Goal: Task Accomplishment & Management: Manage account settings

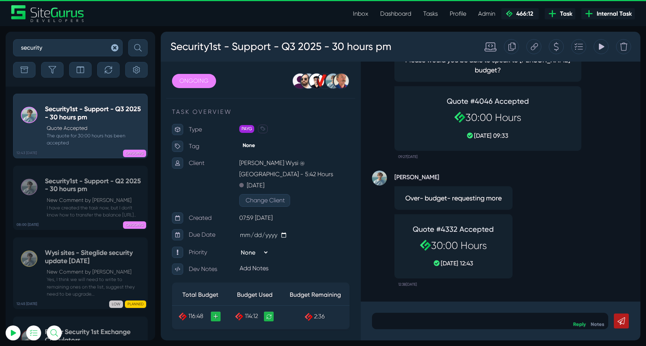
scroll to position [174, 0]
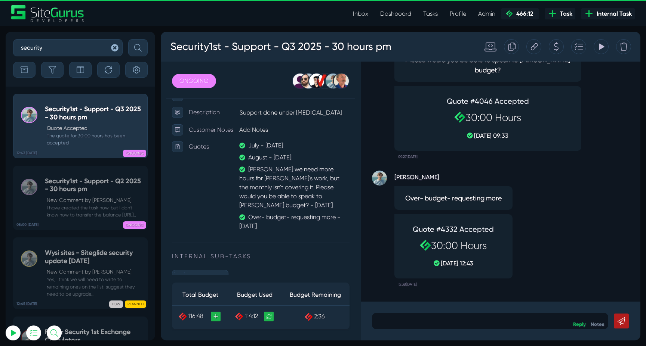
click at [64, 44] on input "security" at bounding box center [67, 47] width 109 height 17
type input "disco"
click at [128, 39] on button "submit" at bounding box center [137, 47] width 19 height 17
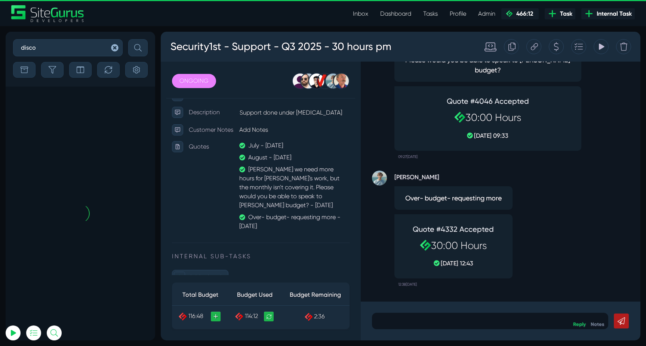
scroll to position [-343, 0]
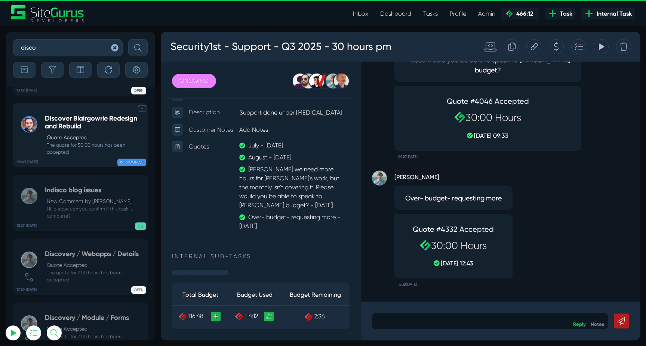
click at [83, 136] on p "Quote Accepted" at bounding box center [95, 138] width 97 height 8
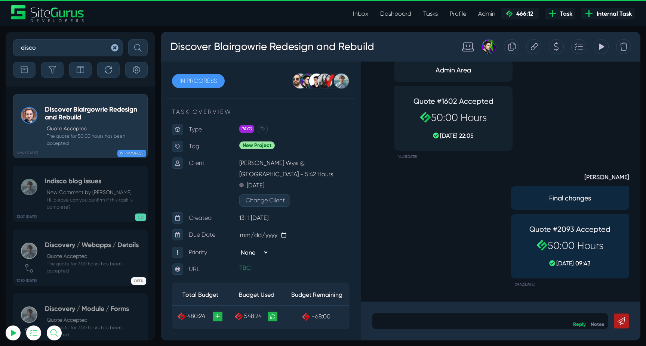
click at [606, 46] on div "Tracking Totals Total 298.2 Total 124.1 Total 84.6 Total 43.6 Total 1.4" at bounding box center [600, 46] width 15 height 15
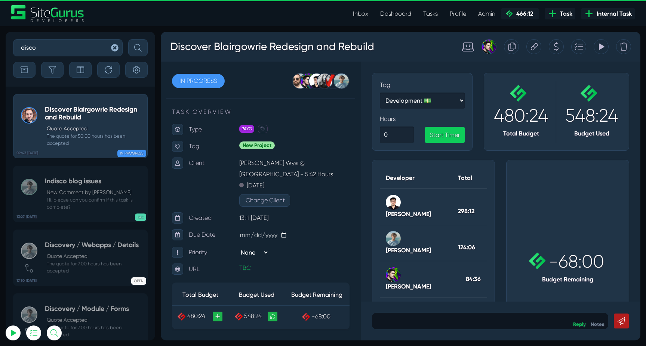
type input "luke@sitegurus.io"
click at [600, 46] on icon at bounding box center [601, 47] width 5 height 6
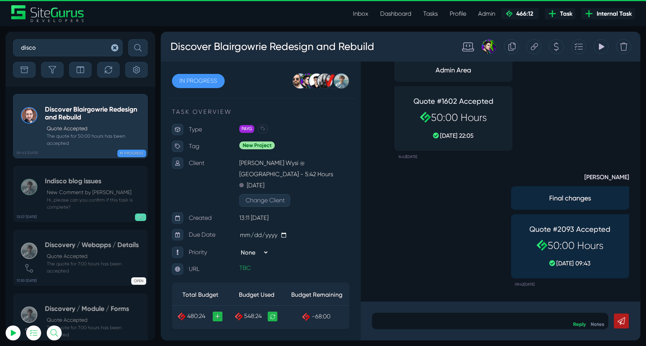
click at [597, 47] on div "Tracking Totals Total 298.2 Total 124.1 Total 84.6 Total 43.6 Total 1.4" at bounding box center [600, 46] width 15 height 15
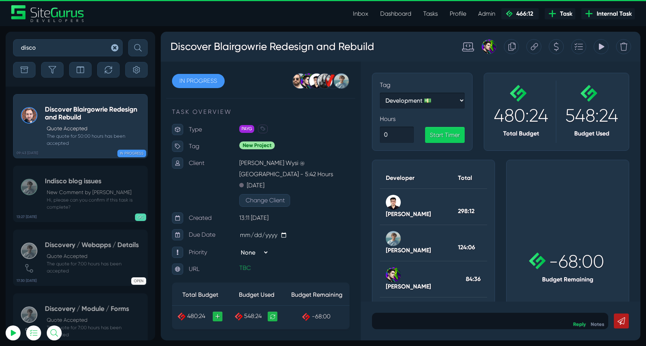
click at [599, 50] on icon at bounding box center [600, 47] width 7 height 14
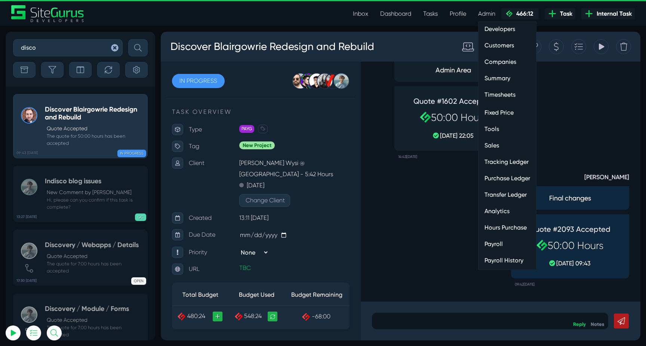
click at [504, 47] on link "Customers" at bounding box center [507, 45] width 58 height 15
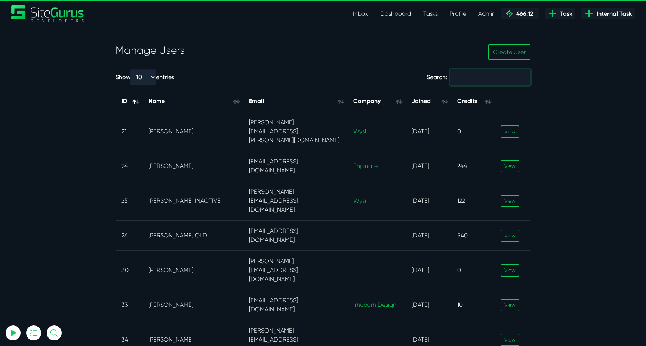
click at [487, 82] on input "Search:" at bounding box center [490, 77] width 80 height 16
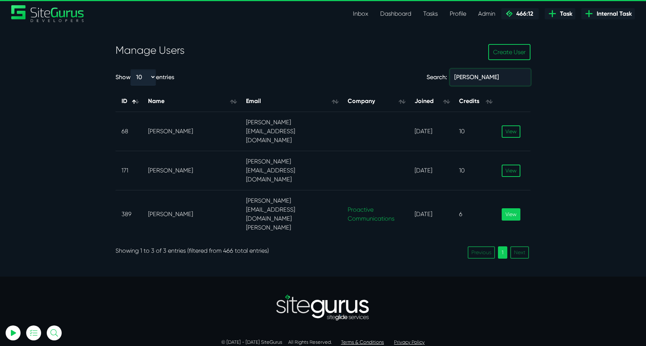
type input "steve"
click at [509, 208] on link "View" at bounding box center [510, 214] width 19 height 12
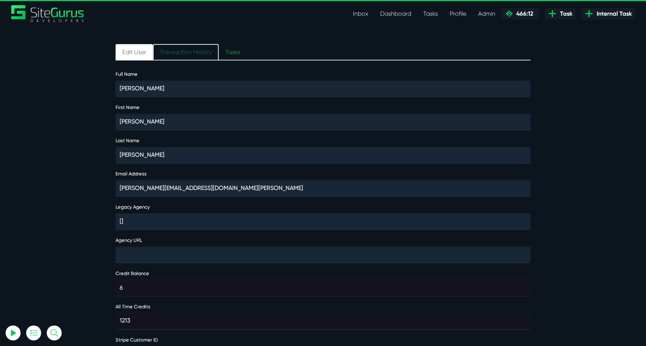
type input "[EMAIL_ADDRESS][DOMAIN_NAME]"
click at [172, 54] on link "Transaction History" at bounding box center [186, 52] width 66 height 16
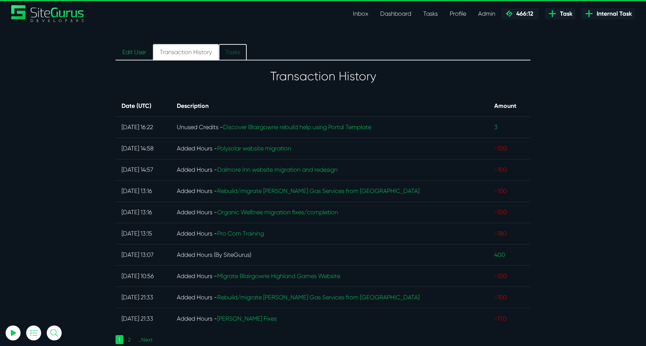
click at [236, 49] on link "Tasks" at bounding box center [233, 52] width 28 height 16
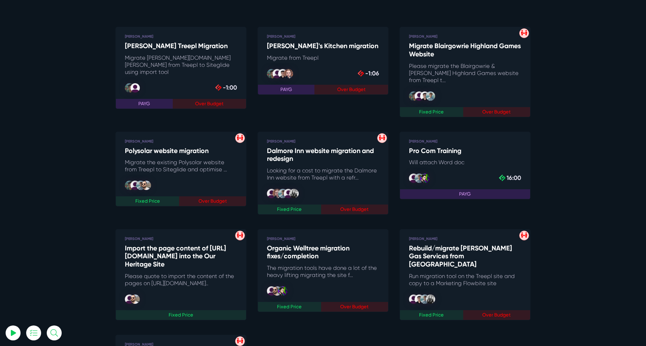
scroll to position [91, 0]
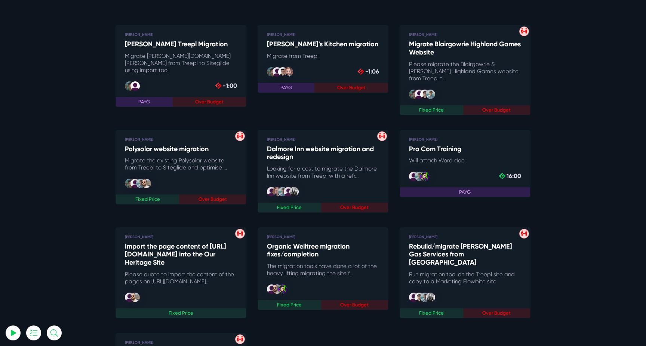
click at [170, 145] on h5 "Polysolar website migration" at bounding box center [181, 149] width 112 height 8
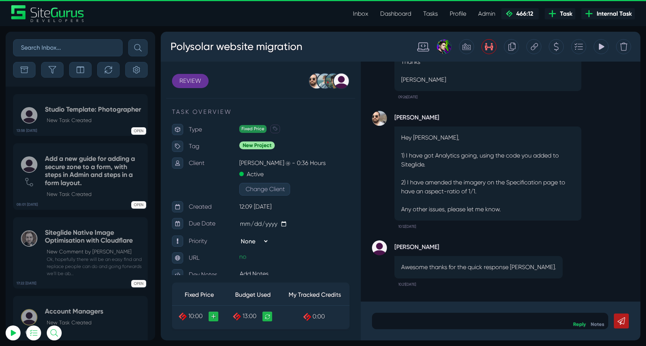
click at [492, 48] on icon at bounding box center [489, 46] width 8 height 7
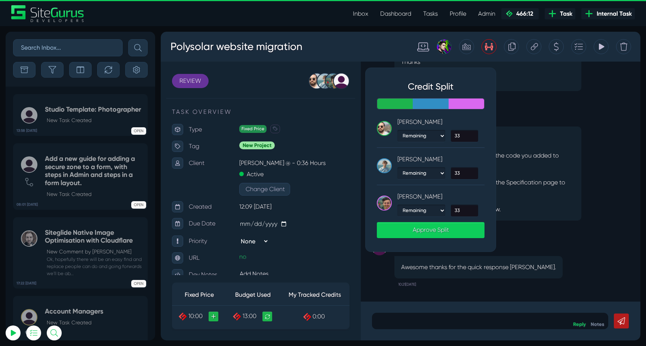
click at [577, 127] on div "Hey Steve, 1) I have got Analytics going, using the code you added to Siteglide…" at bounding box center [487, 174] width 187 height 94
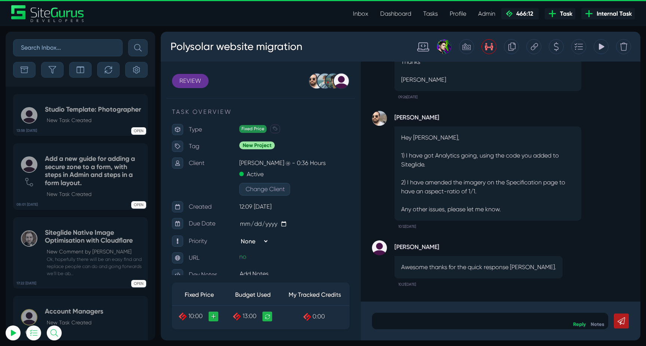
click at [599, 43] on icon at bounding box center [600, 47] width 7 height 14
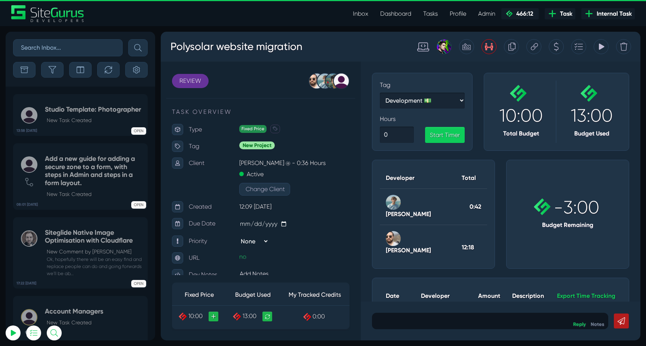
click at [490, 51] on icon at bounding box center [489, 47] width 8 height 14
click at [601, 43] on icon at bounding box center [600, 47] width 7 height 14
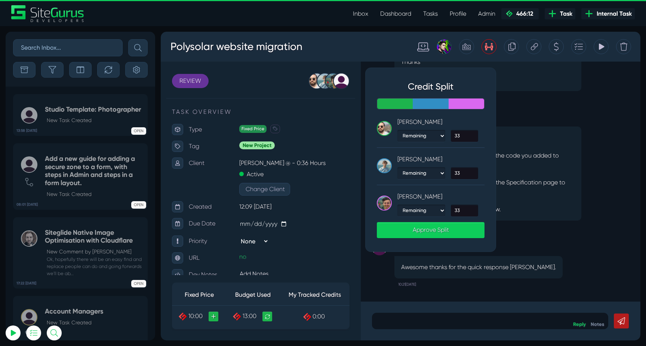
click at [490, 46] on icon at bounding box center [489, 47] width 8 height 14
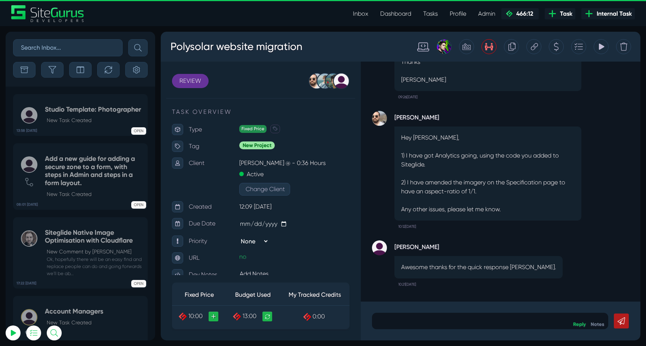
click at [490, 46] on icon at bounding box center [489, 46] width 8 height 7
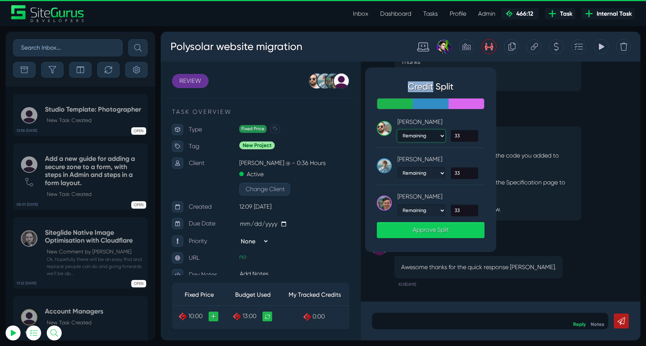
click at [428, 139] on select "Remaining Percent Fixed" at bounding box center [421, 136] width 48 height 12
select select "fixed"
type input "0"
type input "50"
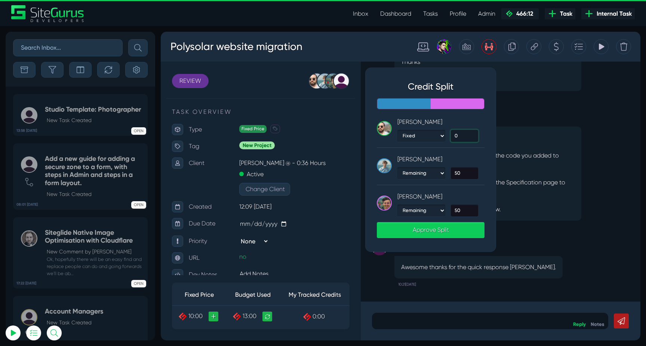
click at [463, 137] on input "0" at bounding box center [464, 136] width 27 height 12
type input "10"
type input "45"
click at [466, 160] on p "[PERSON_NAME]" at bounding box center [437, 159] width 81 height 14
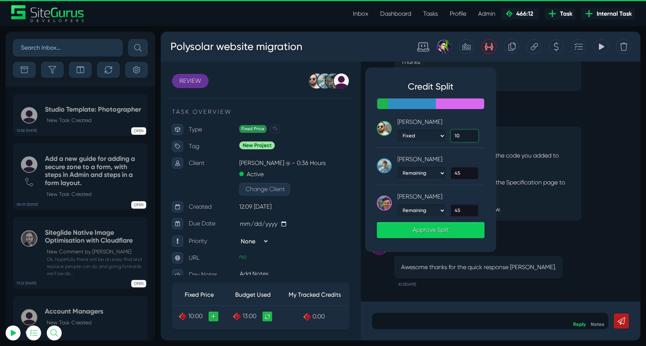
click at [462, 138] on input "10" at bounding box center [464, 136] width 27 height 12
type input "100"
type input "0"
click at [464, 156] on p "[PERSON_NAME]" at bounding box center [437, 159] width 81 height 14
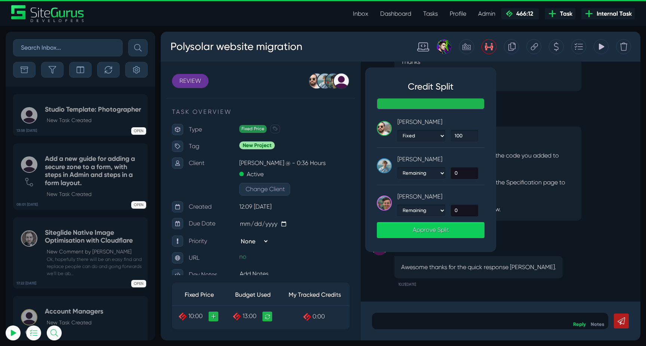
click at [429, 148] on div "Gary Purbrick Remaining Percent Fixed 100" at bounding box center [431, 131] width 108 height 33
click at [432, 136] on select "Remaining Percent Fixed" at bounding box center [421, 136] width 48 height 12
select select "percent"
type input "0"
type input "50"
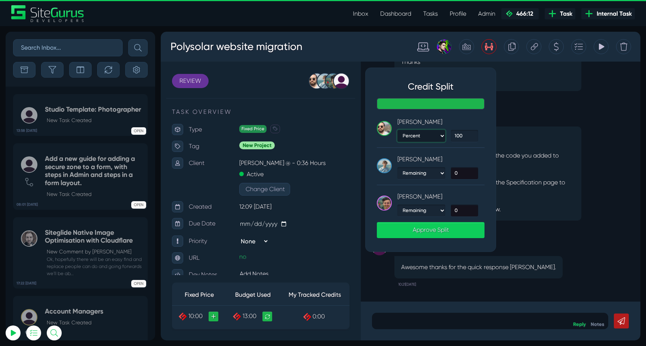
type input "50"
click at [458, 136] on input "0" at bounding box center [464, 136] width 27 height 12
type input "100"
type input "0"
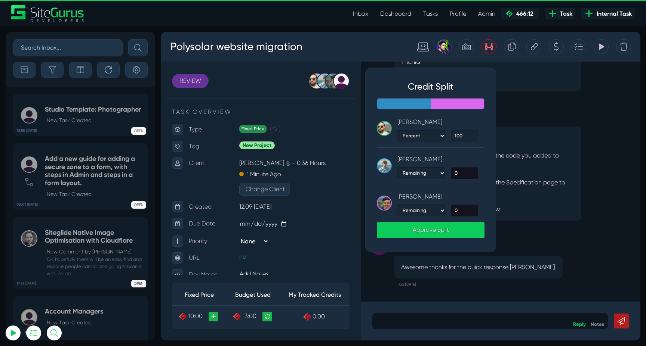
click at [460, 161] on p "[PERSON_NAME]" at bounding box center [437, 159] width 81 height 14
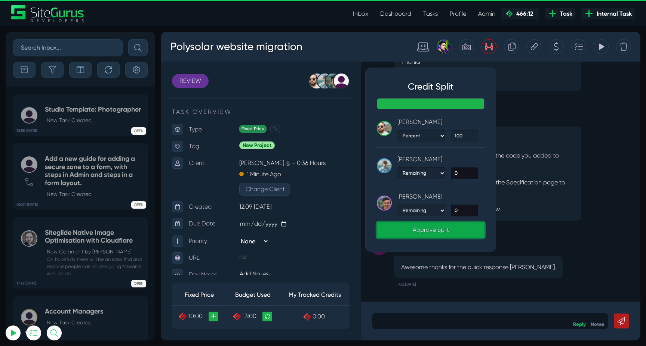
click at [430, 228] on link "Approve Split" at bounding box center [431, 230] width 108 height 16
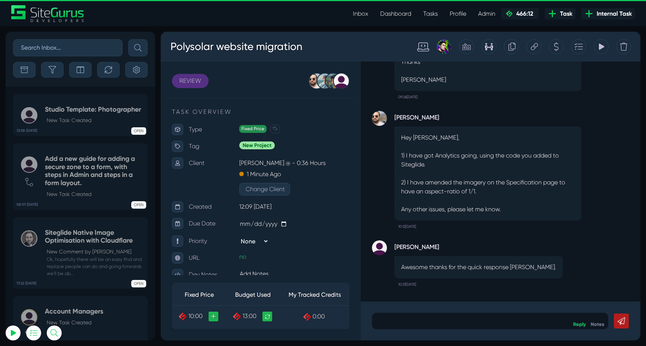
click at [193, 81] on link "REVIEW" at bounding box center [190, 81] width 37 height 14
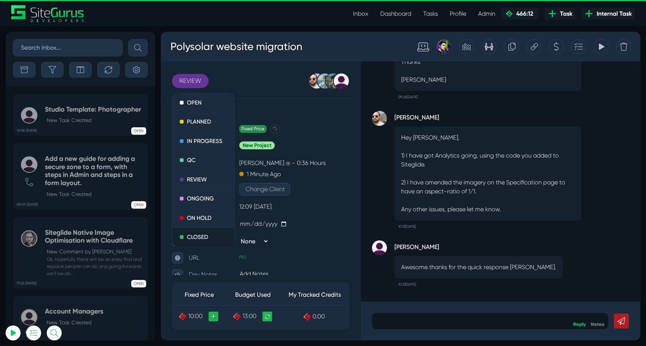
click at [196, 240] on link "CLOSED" at bounding box center [203, 237] width 62 height 19
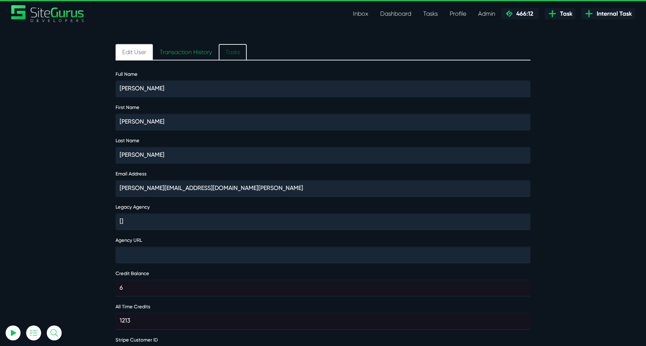
click at [226, 46] on link "Tasks" at bounding box center [233, 52] width 28 height 16
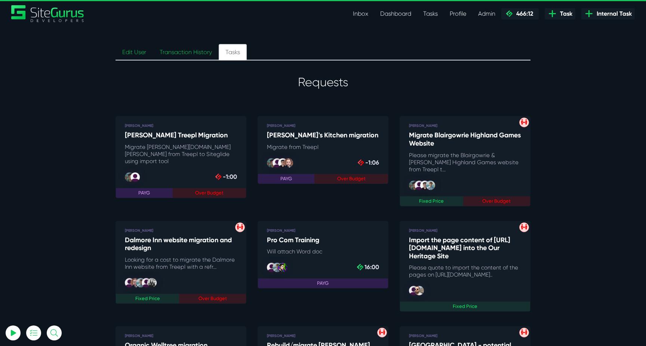
click at [169, 139] on h5 "[PERSON_NAME] Treepl Migration" at bounding box center [181, 136] width 112 height 8
click at [329, 135] on h5 "[PERSON_NAME]'s Kitchen migration" at bounding box center [323, 136] width 112 height 8
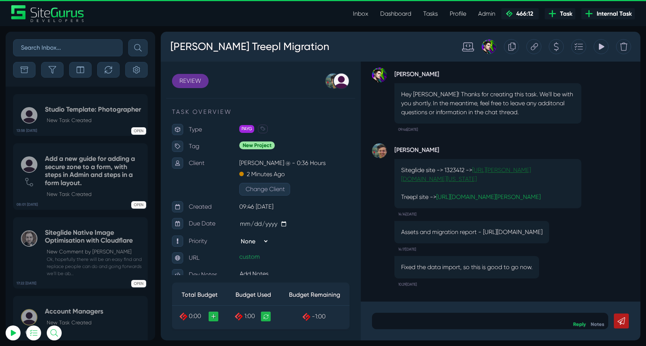
type input "luke@sitegurus.io"
click at [489, 176] on link "https://alison-hall.staging.oregon.platform-os.com/" at bounding box center [466, 175] width 130 height 16
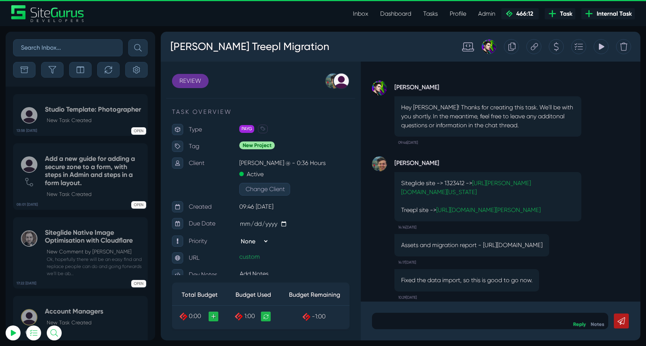
click at [602, 46] on icon at bounding box center [601, 47] width 5 height 6
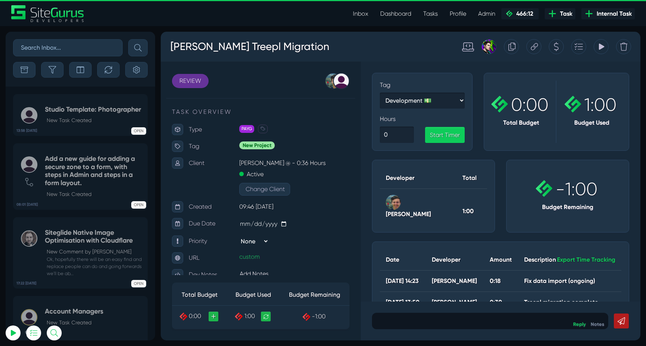
click at [602, 46] on icon at bounding box center [601, 47] width 5 height 6
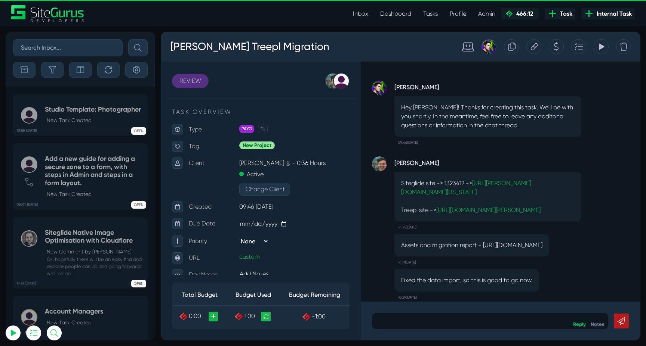
click at [191, 83] on link "REVIEW" at bounding box center [190, 81] width 37 height 14
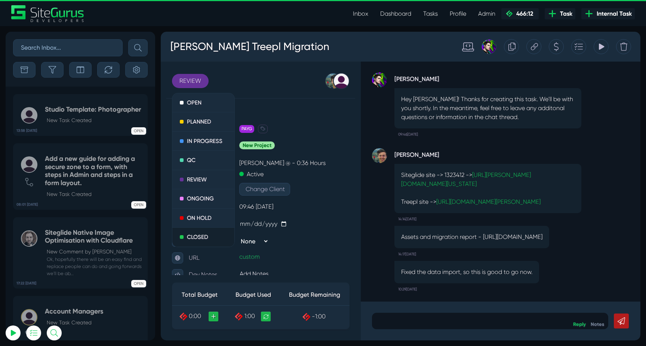
scroll to position [0, 0]
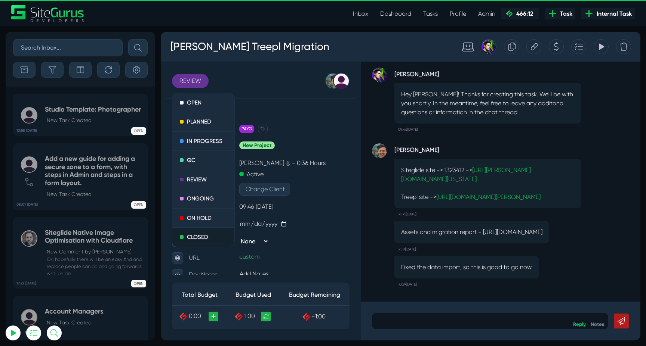
click at [200, 240] on link "CLOSED" at bounding box center [203, 237] width 62 height 19
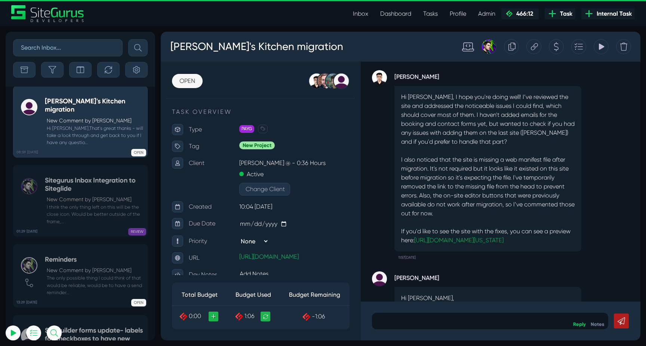
scroll to position [-68, 0]
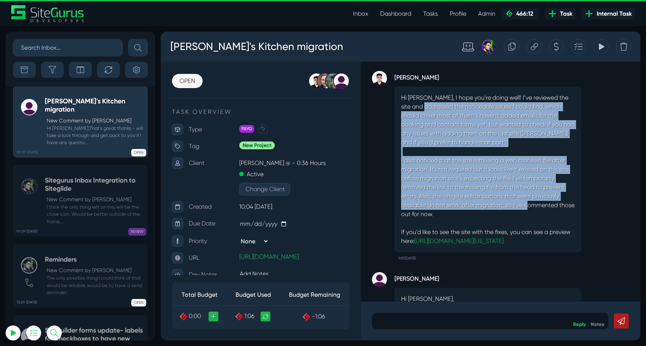
drag, startPoint x: 426, startPoint y: 109, endPoint x: 531, endPoint y: 207, distance: 143.0
click at [531, 207] on div "Hi [PERSON_NAME], I hope you're doing well! I’ve reviewed the site and addresse…" at bounding box center [487, 170] width 187 height 166
click at [531, 207] on p "I also noticed that the site is missing a web manifest file after migration. It…" at bounding box center [487, 192] width 173 height 72
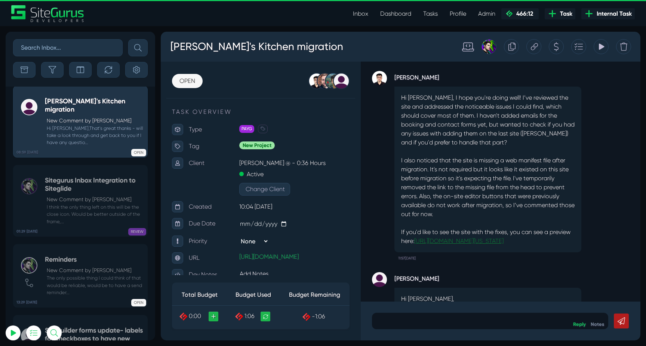
scroll to position [0, 0]
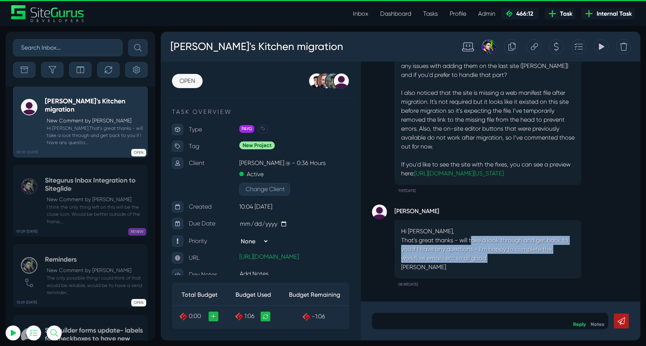
drag, startPoint x: 472, startPoint y: 239, endPoint x: 538, endPoint y: 259, distance: 68.8
click at [538, 259] on p "Hi Kevin, That's great thanks - will take a look through and get back to you if…" at bounding box center [487, 245] width 173 height 36
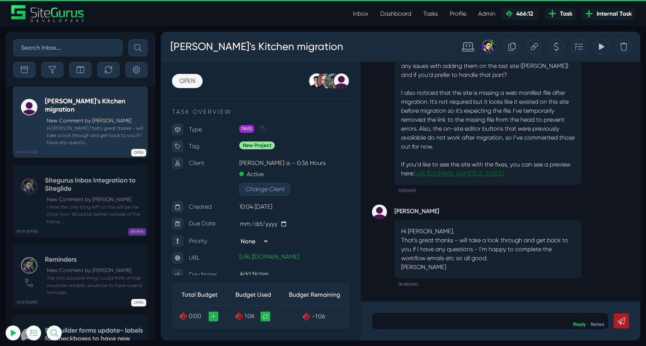
click at [503, 176] on link "https://alisons-kitchen.staging.oregon.platform-os.com/" at bounding box center [458, 173] width 89 height 7
click at [190, 85] on link "OPEN" at bounding box center [187, 81] width 31 height 14
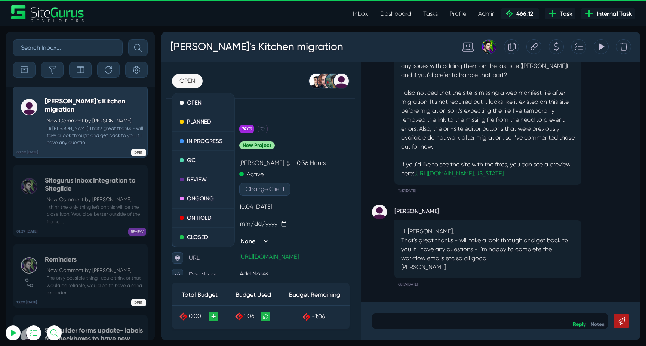
click at [607, 49] on div "Tracking Totals Total 4.5" at bounding box center [600, 46] width 15 height 15
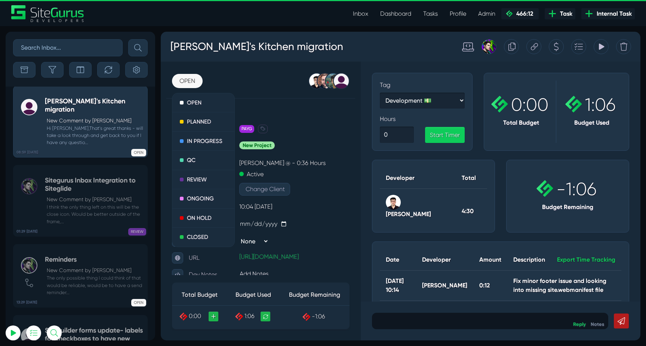
click at [601, 49] on icon at bounding box center [600, 47] width 7 height 14
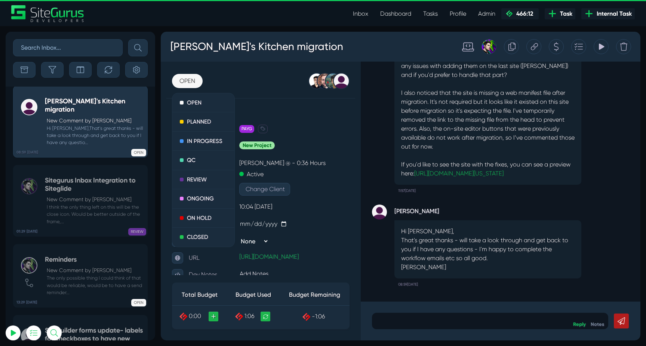
click at [601, 49] on icon at bounding box center [600, 47] width 7 height 14
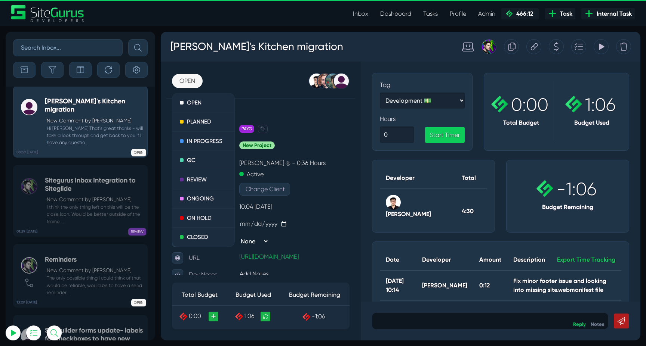
click at [601, 49] on icon at bounding box center [600, 47] width 7 height 14
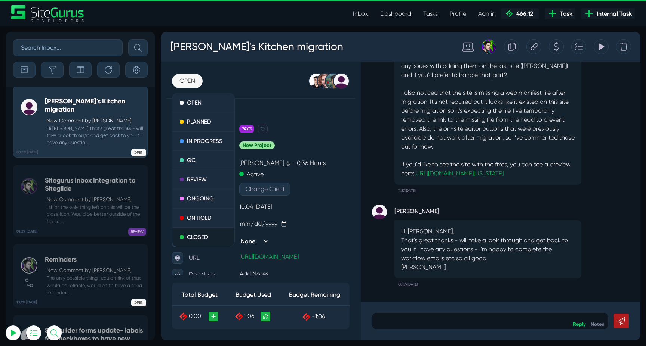
click at [195, 235] on link "CLOSED" at bounding box center [203, 237] width 62 height 19
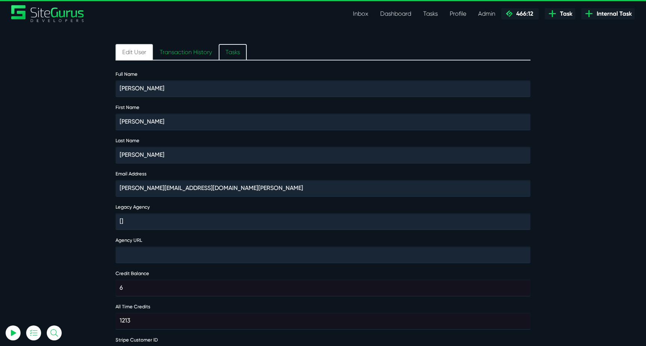
click at [234, 52] on link "Tasks" at bounding box center [233, 52] width 28 height 16
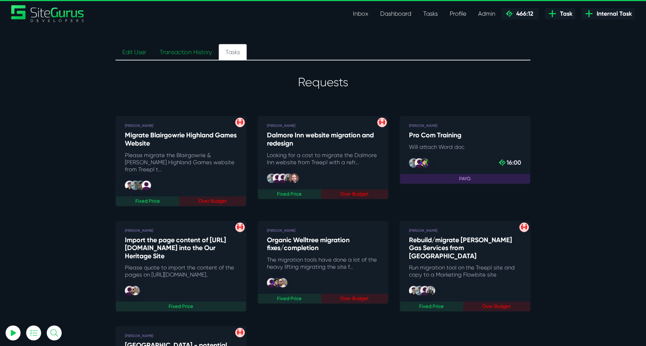
click at [163, 142] on h5 "Migrate Blairgowrie Highland Games Website" at bounding box center [181, 140] width 112 height 16
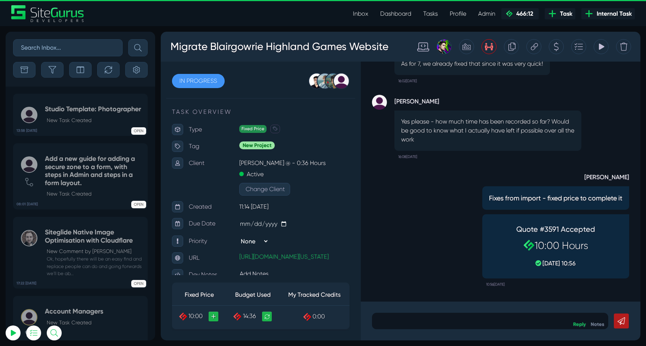
click at [489, 50] on icon at bounding box center [489, 47] width 8 height 14
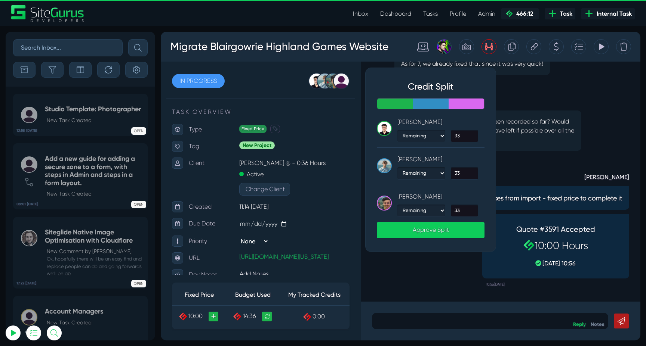
click at [598, 48] on icon at bounding box center [600, 47] width 7 height 14
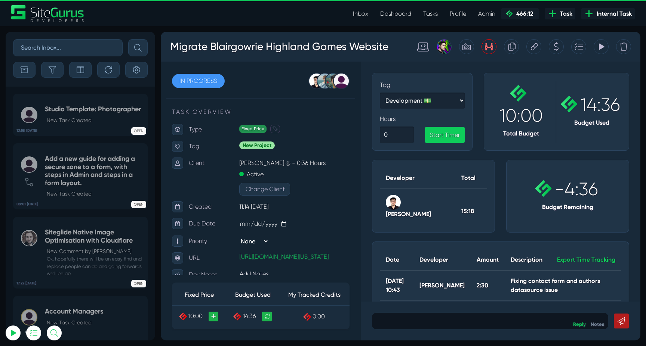
click at [598, 48] on icon at bounding box center [600, 47] width 7 height 14
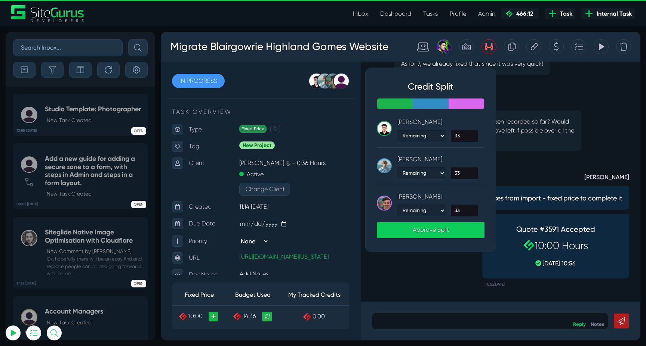
click at [488, 47] on icon at bounding box center [489, 46] width 8 height 7
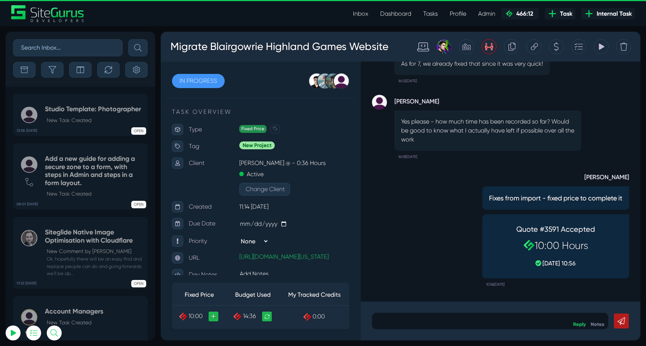
click at [488, 47] on icon at bounding box center [489, 46] width 8 height 7
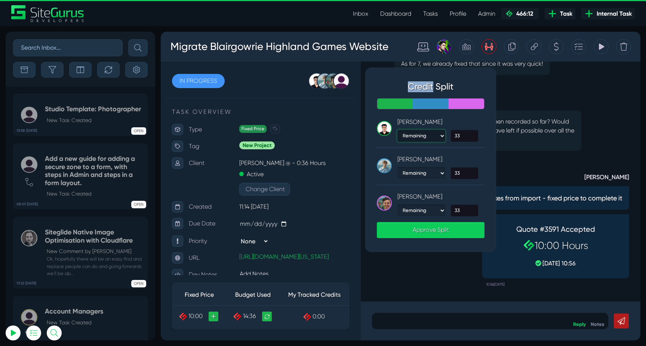
click at [432, 136] on select "Remaining Percent Fixed" at bounding box center [421, 136] width 48 height 12
select select "percent"
type input "0"
type input "50"
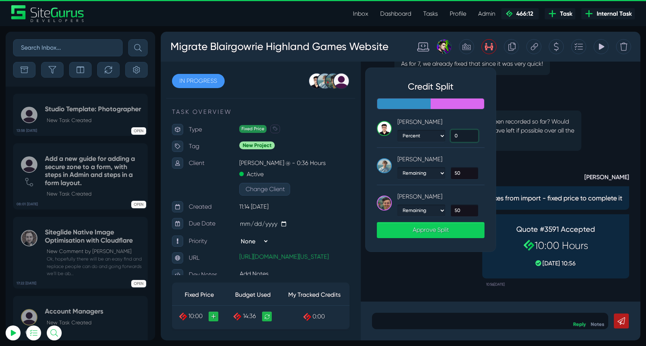
click at [462, 136] on input "0" at bounding box center [464, 136] width 27 height 12
type input "100"
type input "0"
click at [473, 159] on p "[PERSON_NAME]" at bounding box center [437, 159] width 81 height 14
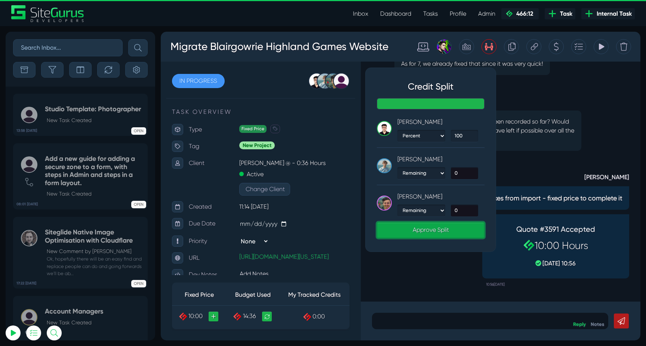
click at [428, 229] on link "Approve Split" at bounding box center [431, 230] width 108 height 16
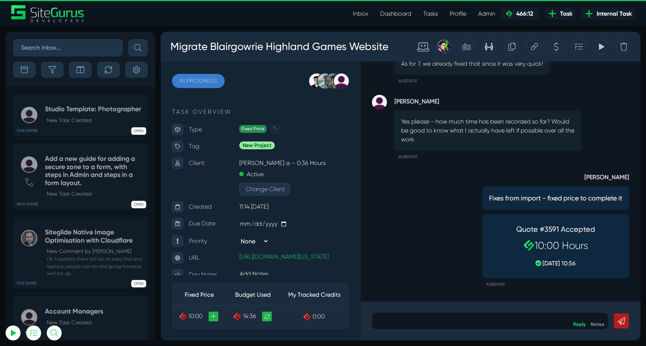
click at [213, 85] on link "IN PROGRESS" at bounding box center [198, 81] width 53 height 14
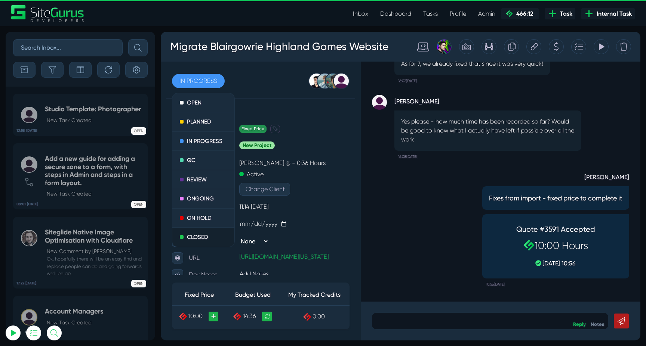
click at [201, 232] on link "CLOSED" at bounding box center [203, 237] width 62 height 19
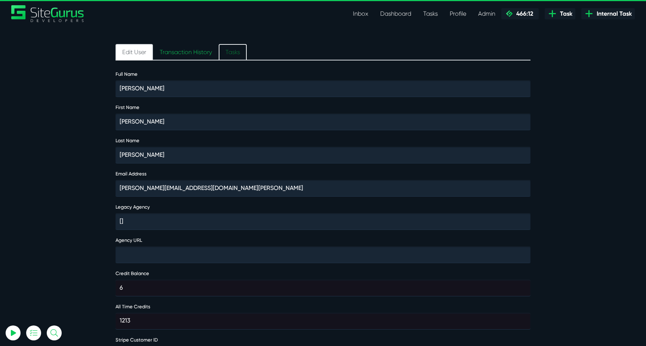
click at [234, 49] on link "Tasks" at bounding box center [233, 52] width 28 height 16
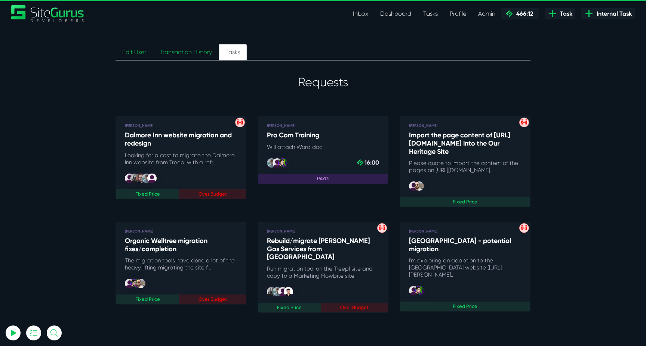
click at [175, 134] on h5 "Dalmore Inn website migration and redesign" at bounding box center [181, 140] width 112 height 16
click at [443, 146] on h5 "Import the page content of [URL][DOMAIN_NAME] into the Our Heritage Site" at bounding box center [465, 144] width 112 height 24
click at [300, 135] on h5 "Pro Com Training" at bounding box center [323, 136] width 112 height 8
click at [171, 241] on h5 "Organic Welltree migration fixes/completion" at bounding box center [181, 245] width 112 height 16
click at [325, 240] on h5 "Rebuild/migrate [PERSON_NAME] Gas Services from [GEOGRAPHIC_DATA]" at bounding box center [323, 249] width 112 height 24
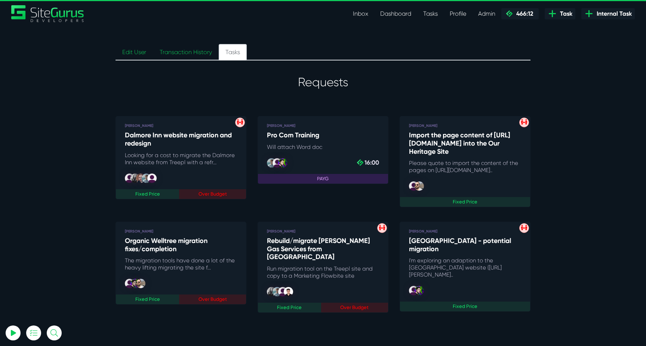
click at [424, 243] on h5 "[GEOGRAPHIC_DATA] - potential migration" at bounding box center [465, 245] width 112 height 16
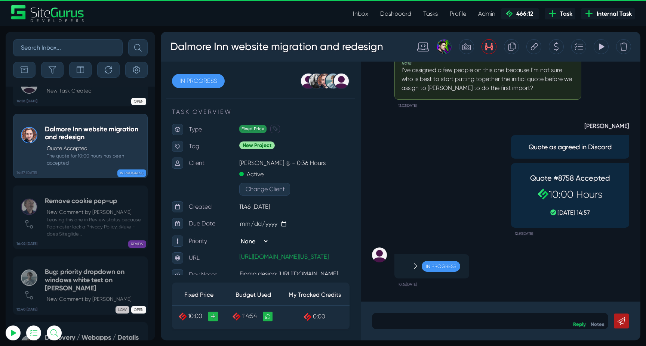
click at [493, 38] on div "Dalmore Inn website migration and redesign Credit Split [PERSON_NAME]: 25 Credi…" at bounding box center [400, 47] width 479 height 30
click at [603, 46] on icon at bounding box center [601, 47] width 5 height 6
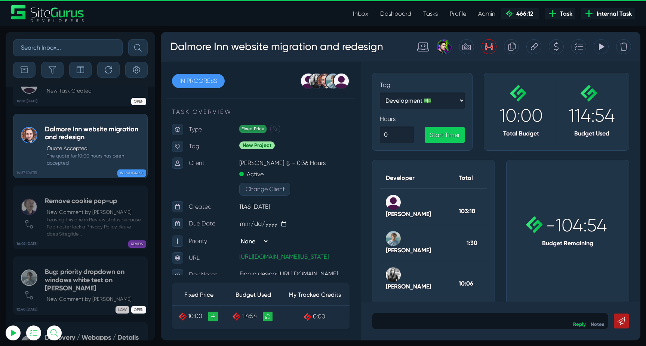
click at [599, 45] on icon at bounding box center [601, 47] width 5 height 6
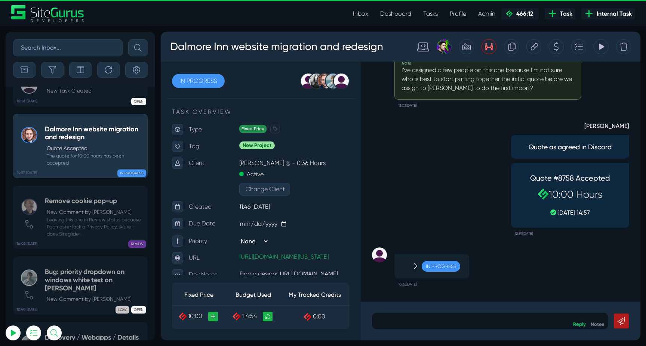
click at [486, 45] on icon at bounding box center [489, 47] width 8 height 14
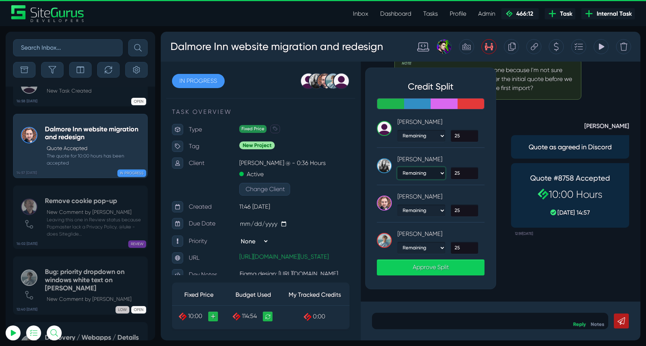
click at [434, 175] on select "Remaining Percent Fixed" at bounding box center [421, 173] width 48 height 12
click at [596, 50] on div "Tracking Totals Total 103.3 Total 1.5 Total 10.1" at bounding box center [600, 46] width 15 height 15
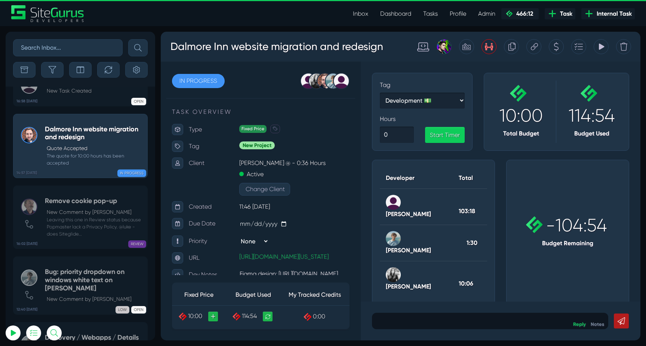
click at [598, 49] on icon at bounding box center [600, 47] width 7 height 14
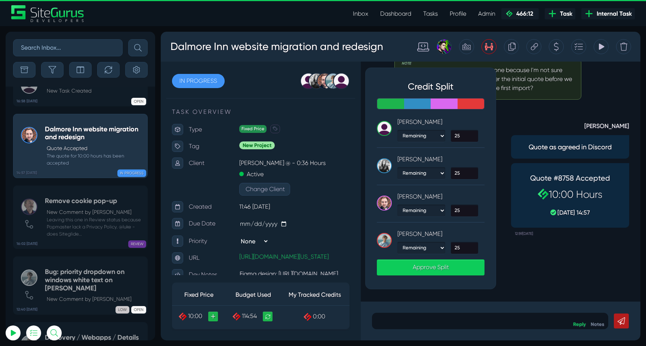
click at [418, 182] on div "Kirsten Wakefield Remaining Percent Fixed 25" at bounding box center [431, 168] width 108 height 33
click at [421, 176] on select "Remaining Percent Fixed" at bounding box center [421, 173] width 48 height 12
select select "percent"
type input "33"
type input "0"
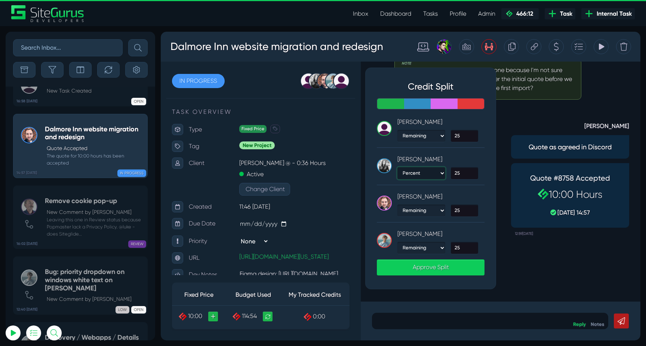
type input "33"
click at [429, 173] on select "Remaining Percent Fixed" at bounding box center [421, 173] width 48 height 12
click at [424, 174] on select "Remaining Percent Fixed" at bounding box center [421, 173] width 48 height 12
select select "percent"
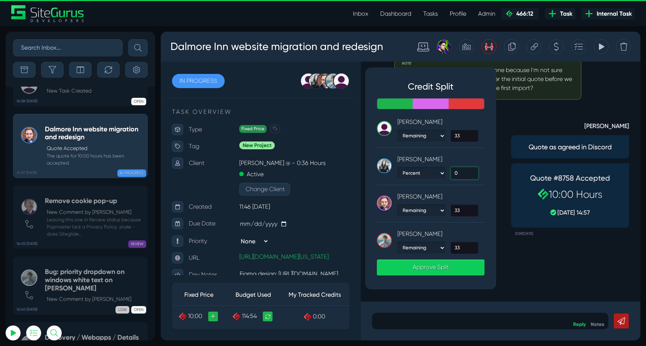
click at [461, 173] on input "0" at bounding box center [464, 173] width 27 height 12
type input "100"
type input "0"
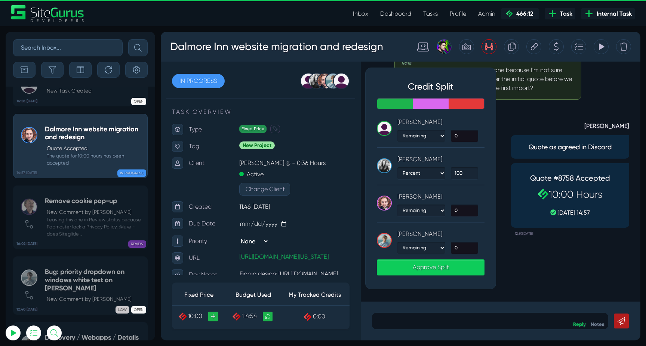
click at [468, 192] on p "[PERSON_NAME]" at bounding box center [437, 197] width 81 height 14
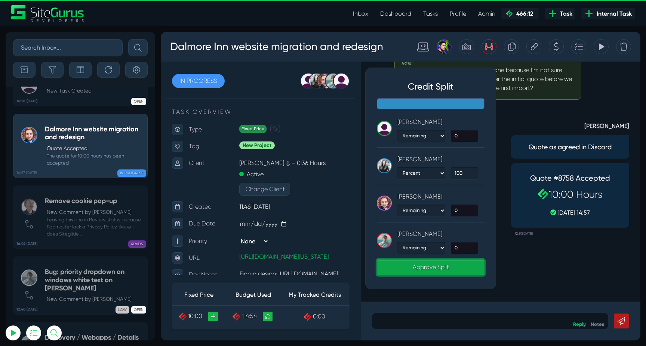
click at [424, 265] on link "Approve Split" at bounding box center [431, 268] width 108 height 16
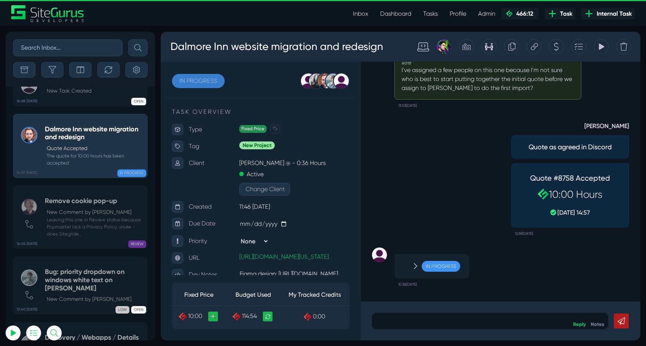
click at [188, 82] on link "IN PROGRESS" at bounding box center [198, 81] width 53 height 14
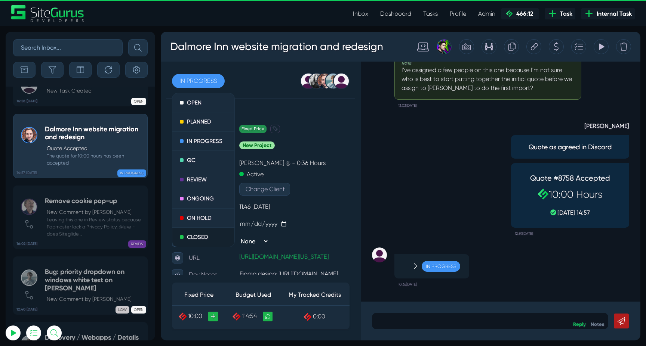
click at [190, 242] on link "CLOSED" at bounding box center [203, 237] width 62 height 19
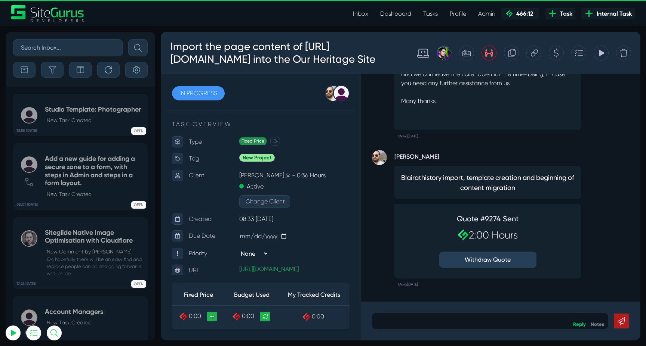
click at [603, 60] on icon at bounding box center [600, 53] width 7 height 14
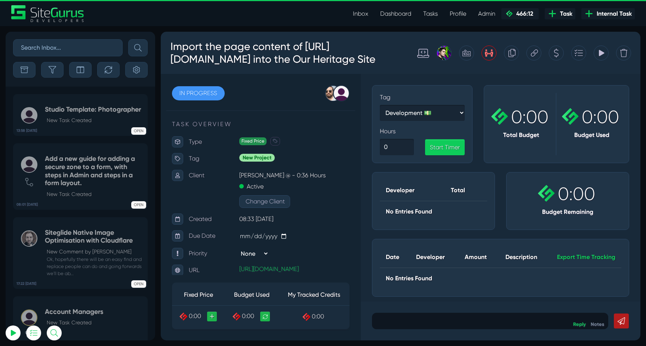
click at [603, 60] on icon at bounding box center [600, 53] width 7 height 14
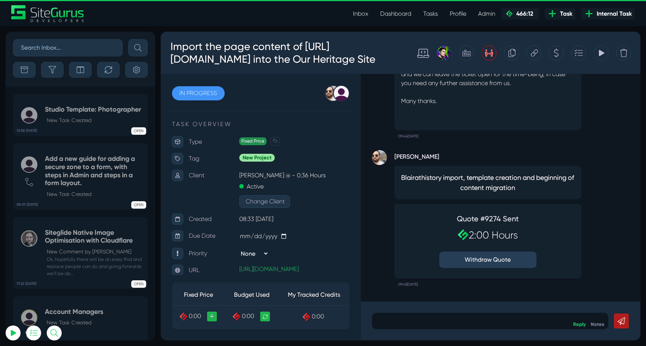
drag, startPoint x: 459, startPoint y: 220, endPoint x: 529, endPoint y: 234, distance: 71.5
click at [529, 234] on div "Quote #9274 Sent 2:00 Hours Withdraw Quote" at bounding box center [487, 241] width 105 height 61
click at [529, 234] on h2 "2:00 Hours" at bounding box center [487, 235] width 97 height 12
click at [501, 260] on button "Withdraw Quote" at bounding box center [487, 260] width 97 height 16
click at [199, 101] on link "IN PROGRESS" at bounding box center [198, 93] width 53 height 14
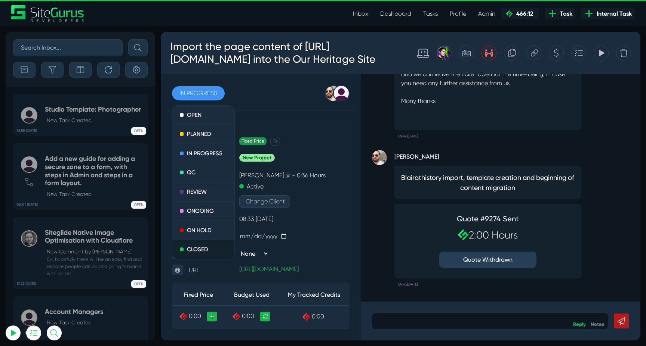
type input "[EMAIL_ADDRESS][DOMAIN_NAME]"
click at [196, 259] on link "CLOSED" at bounding box center [203, 249] width 62 height 19
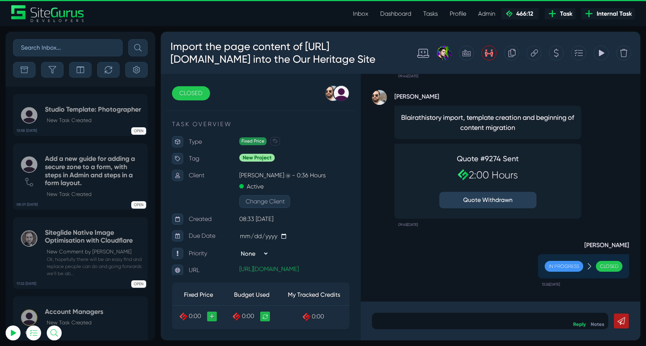
click at [485, 57] on icon at bounding box center [489, 52] width 8 height 7
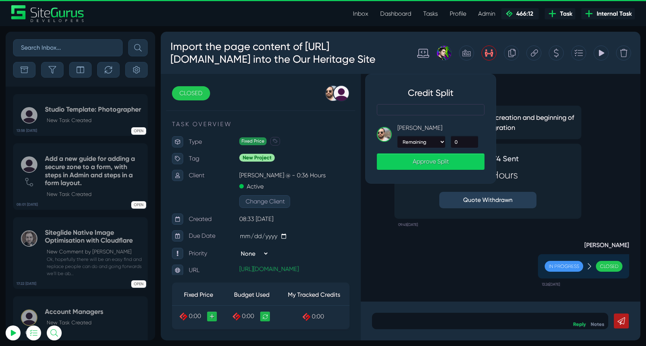
click at [447, 148] on div "0" at bounding box center [464, 142] width 38 height 12
click at [593, 164] on div "Gary Purbrick Blairathistory import, template creation and beginning of content…" at bounding box center [500, 156] width 257 height 148
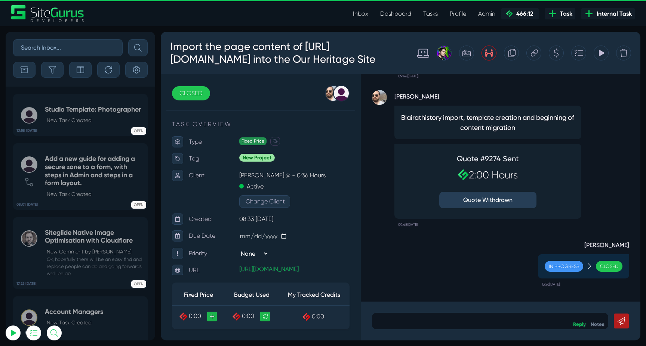
click at [603, 56] on icon at bounding box center [601, 53] width 5 height 6
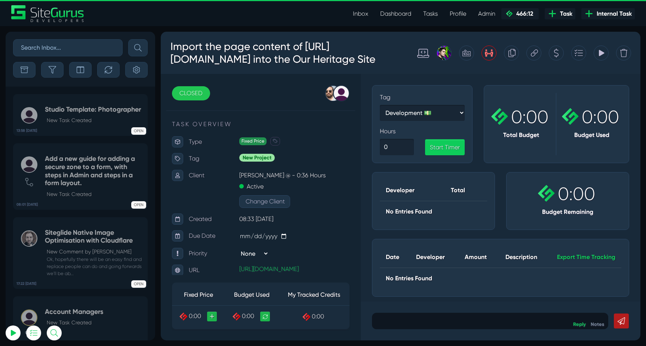
click at [603, 56] on icon at bounding box center [601, 53] width 5 height 6
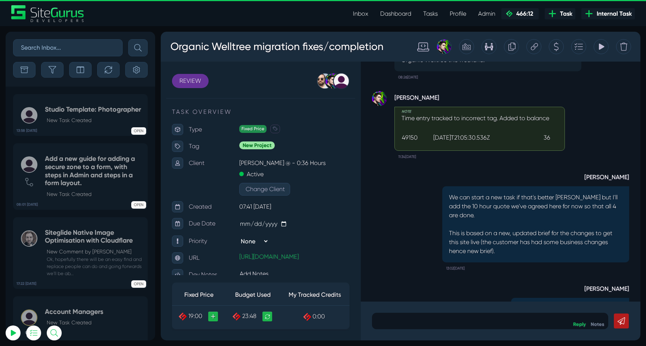
scroll to position [-124, 0]
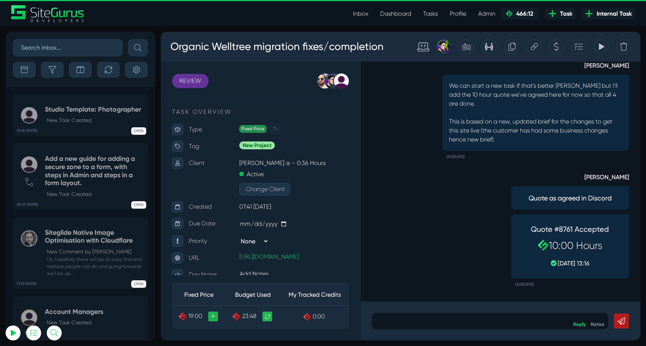
click at [495, 49] on div "Credit Split [PERSON_NAME]: 190 Credits [PERSON_NAME]: 0 Credits [PERSON_NAME] …" at bounding box center [488, 46] width 15 height 15
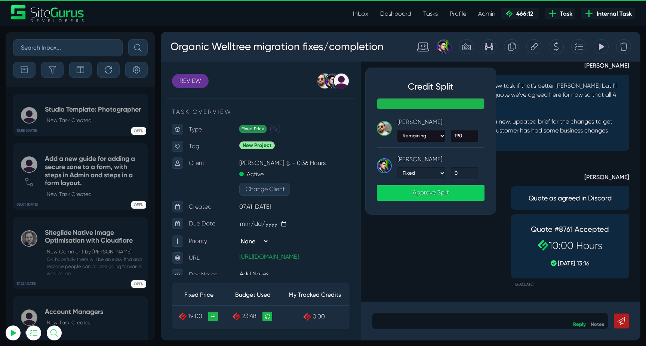
type input "[EMAIL_ADDRESS][DOMAIN_NAME]"
click at [476, 228] on div "[PERSON_NAME] Quote as agreed in Discord Quote #8761 Accepted 10:00 Hours [DATE…" at bounding box center [500, 227] width 257 height 128
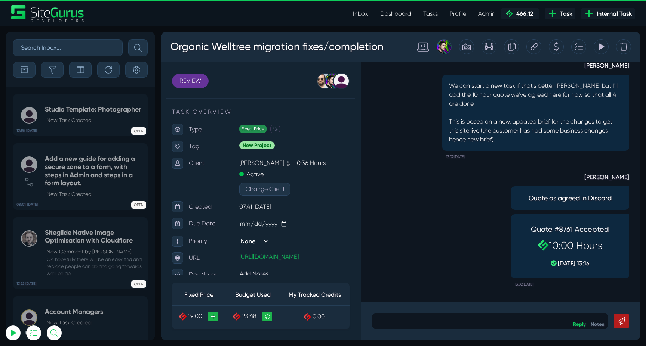
click at [602, 49] on icon at bounding box center [600, 47] width 7 height 14
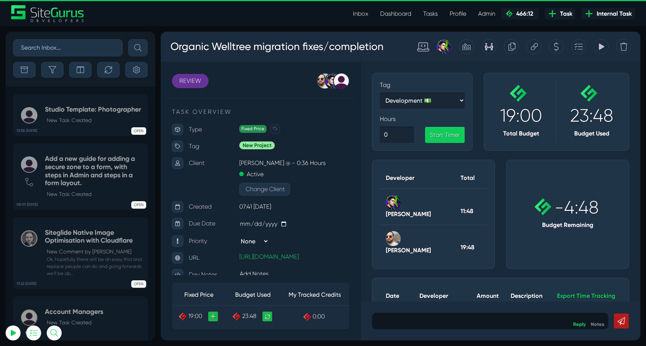
click at [596, 47] on div "Tracking Totals Total 11.8 Total 19.8" at bounding box center [600, 46] width 15 height 15
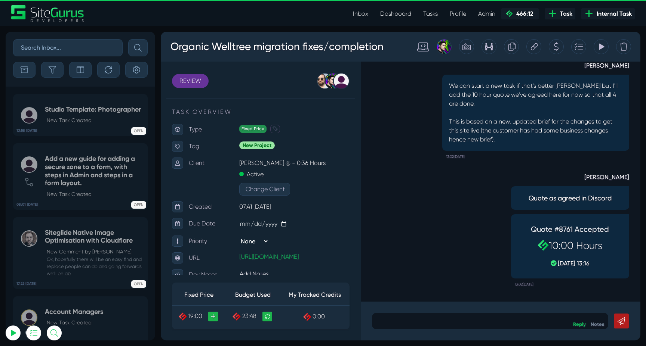
click at [486, 47] on icon at bounding box center [489, 47] width 8 height 14
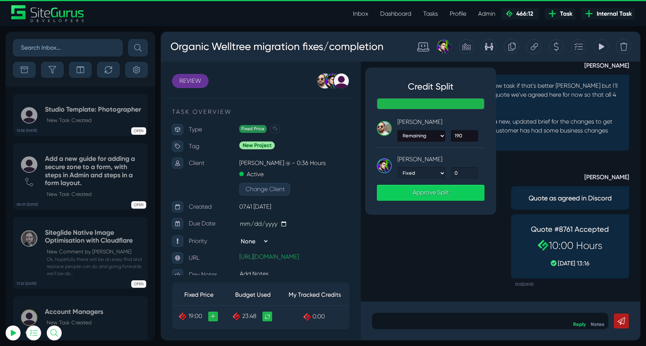
click at [598, 49] on icon at bounding box center [600, 47] width 7 height 14
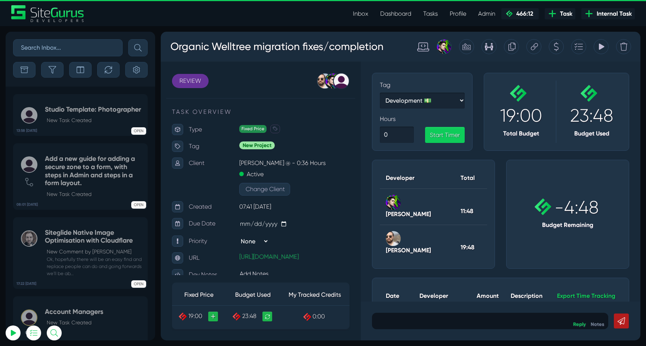
click at [185, 77] on link "REVIEW" at bounding box center [190, 81] width 37 height 14
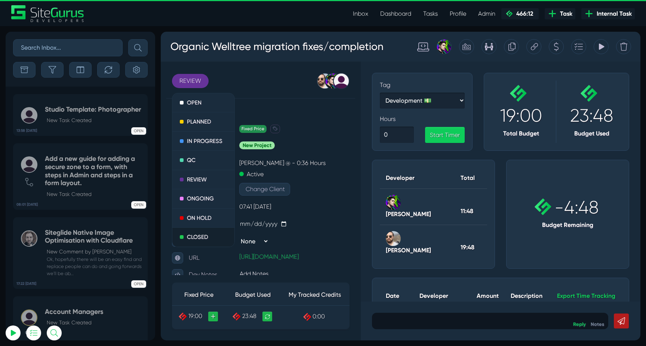
click at [196, 234] on link "CLOSED" at bounding box center [203, 237] width 62 height 19
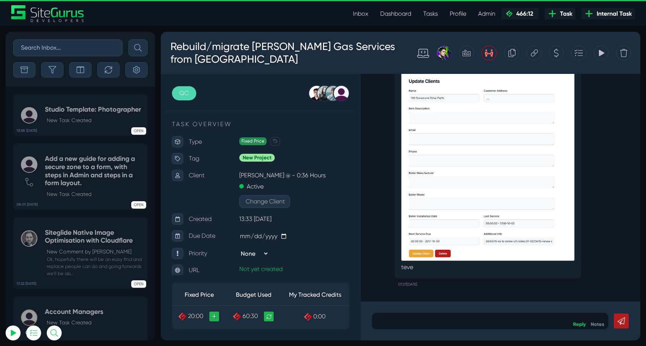
click at [600, 52] on icon at bounding box center [601, 53] width 5 height 6
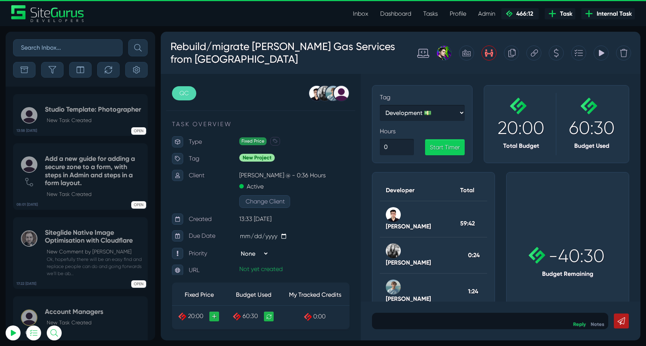
type input "[EMAIL_ADDRESS][DOMAIN_NAME]"
click at [491, 53] on icon at bounding box center [489, 53] width 8 height 14
click at [600, 52] on icon at bounding box center [601, 53] width 5 height 6
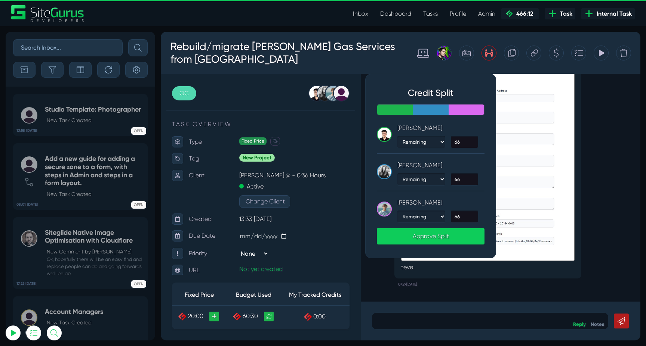
click at [491, 49] on icon at bounding box center [489, 52] width 8 height 7
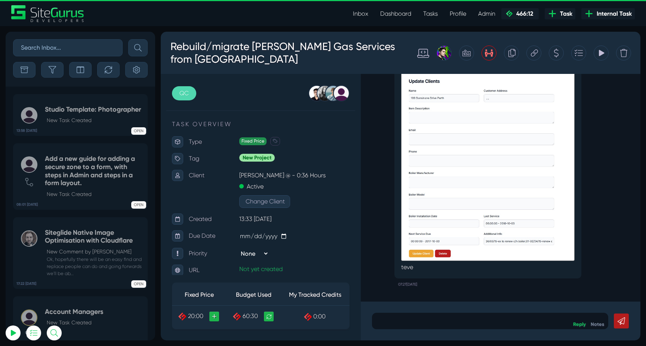
click at [491, 49] on icon at bounding box center [489, 52] width 8 height 7
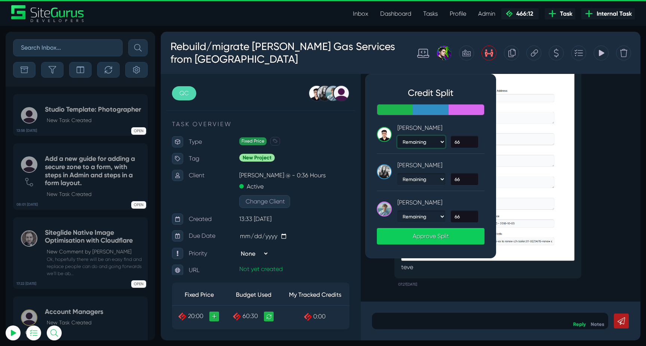
click at [437, 142] on select "Remaining Percent Fixed" at bounding box center [421, 142] width 48 height 12
select select "percent"
type input "0"
type input "100"
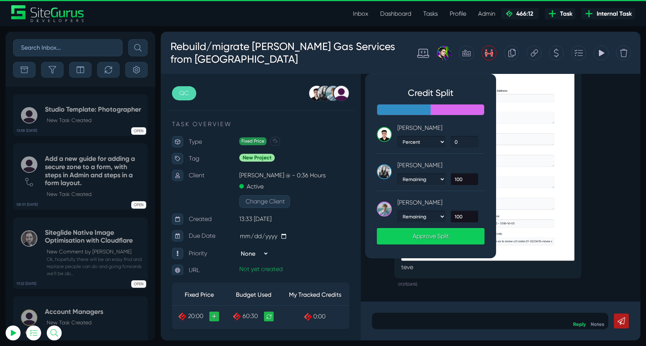
click at [598, 56] on icon at bounding box center [600, 53] width 7 height 14
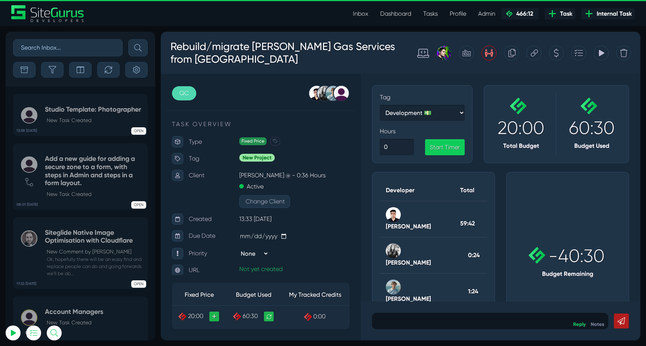
click at [599, 55] on icon at bounding box center [601, 53] width 5 height 6
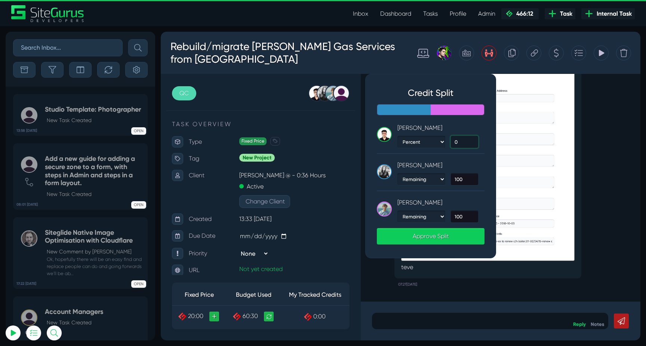
click at [465, 143] on input "0" at bounding box center [464, 142] width 27 height 12
type input "100"
type input "0"
click at [464, 168] on p "Kirsten Wakefield" at bounding box center [437, 165] width 81 height 14
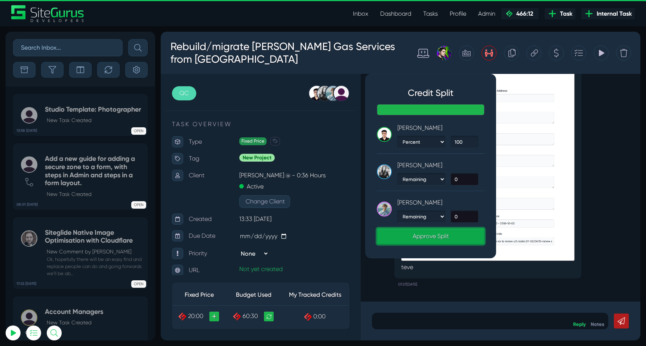
click at [431, 237] on link "Approve Split" at bounding box center [431, 236] width 108 height 16
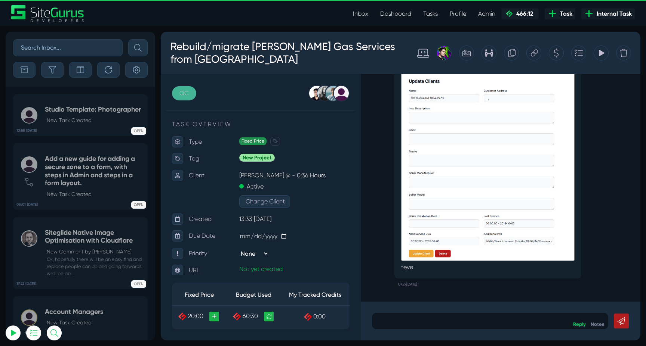
click at [188, 97] on link "QC" at bounding box center [184, 93] width 24 height 14
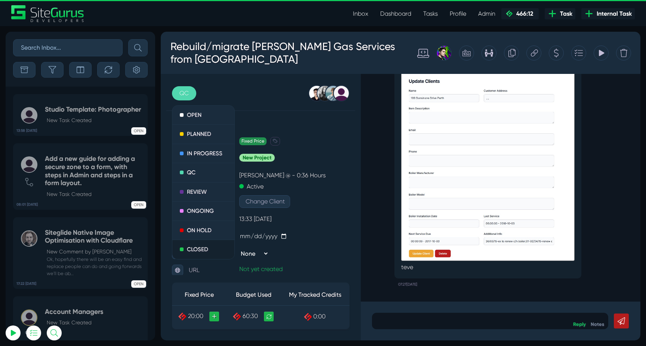
click at [197, 252] on link "CLOSED" at bounding box center [203, 249] width 62 height 19
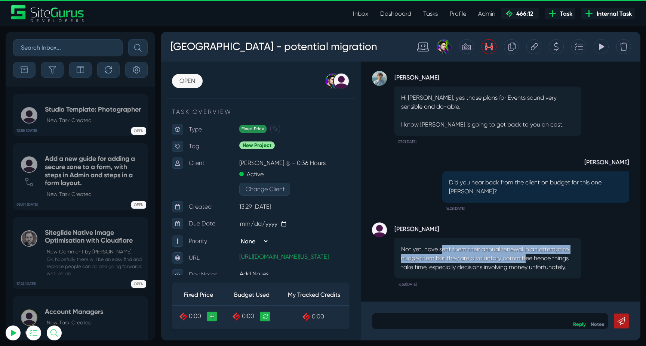
drag, startPoint x: 441, startPoint y: 251, endPoint x: 532, endPoint y: 260, distance: 92.0
click at [532, 260] on p "Not yet, have sent them their annual renewal in an attempt to nudge them but th…" at bounding box center [487, 258] width 173 height 27
type input "luke@sitegurus.io"
click at [532, 260] on p "Not yet, have sent them their annual renewal in an attempt to nudge them but th…" at bounding box center [487, 258] width 173 height 27
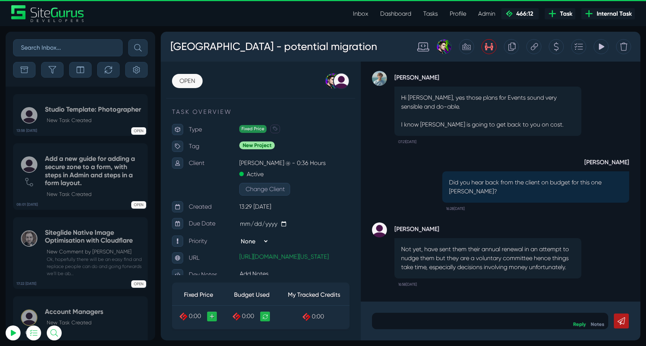
click at [604, 49] on div "Tracking Totals No Entries Found" at bounding box center [600, 46] width 15 height 15
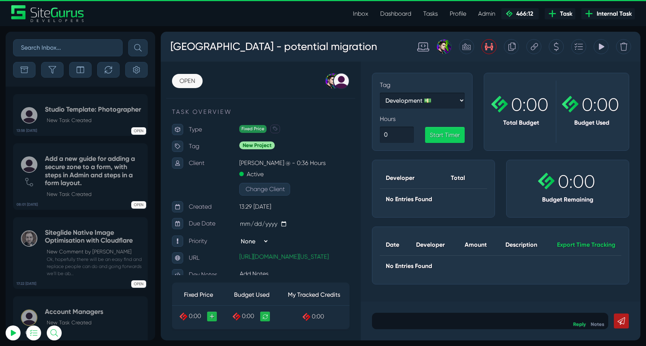
click at [601, 49] on icon at bounding box center [600, 47] width 7 height 14
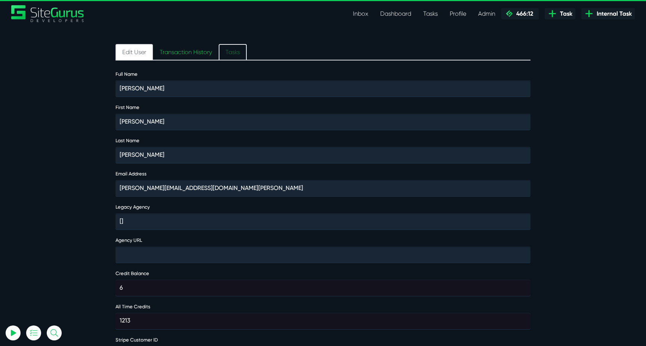
click at [232, 53] on link "Tasks" at bounding box center [233, 52] width 28 height 16
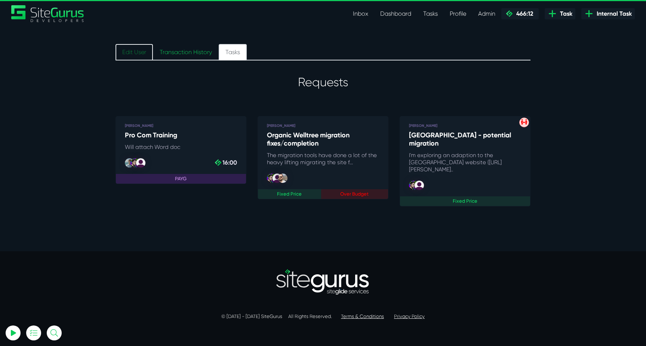
click at [131, 52] on link "Edit User" at bounding box center [133, 52] width 37 height 16
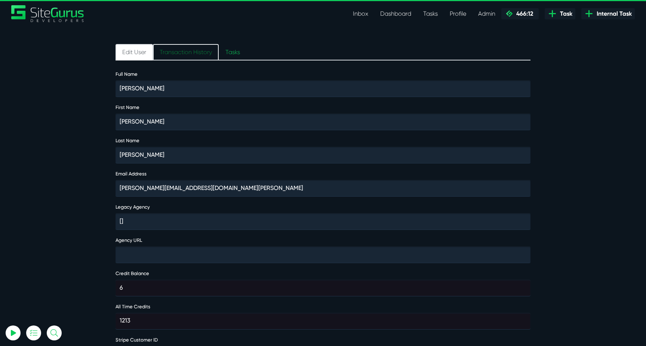
click at [159, 49] on link "Transaction History" at bounding box center [186, 52] width 66 height 16
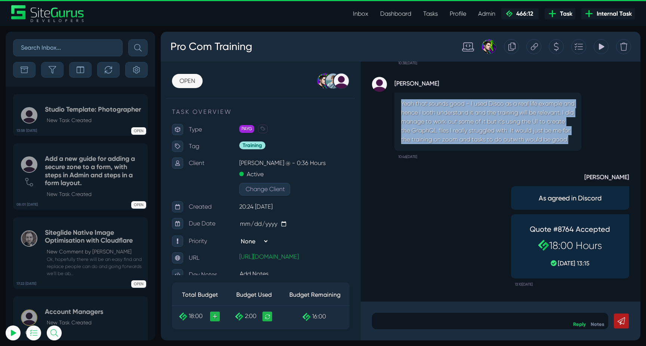
drag, startPoint x: 454, startPoint y: 143, endPoint x: 402, endPoint y: 89, distance: 74.5
click at [402, 93] on div "Yeah that sounds good - I used Disco as a real life example and hence I both un…" at bounding box center [487, 122] width 187 height 58
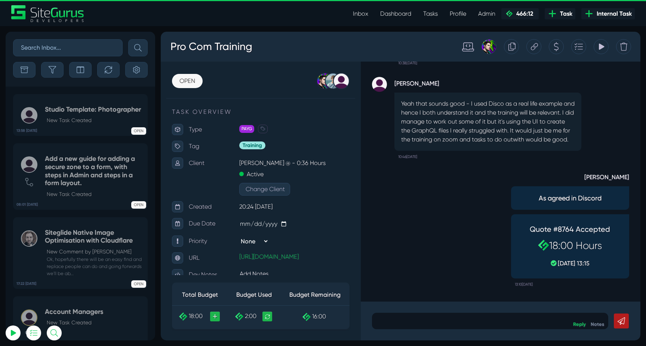
click at [458, 130] on p "Yeah that sounds good - I used Disco as a real life example and hence I both un…" at bounding box center [487, 121] width 173 height 45
click at [443, 212] on div "Luke Wakefield As agreed in Discord Quote #8764 Accepted 18:00 Hours 12 Mar, 13…" at bounding box center [500, 227] width 257 height 128
click at [510, 323] on p at bounding box center [489, 321] width 225 height 9
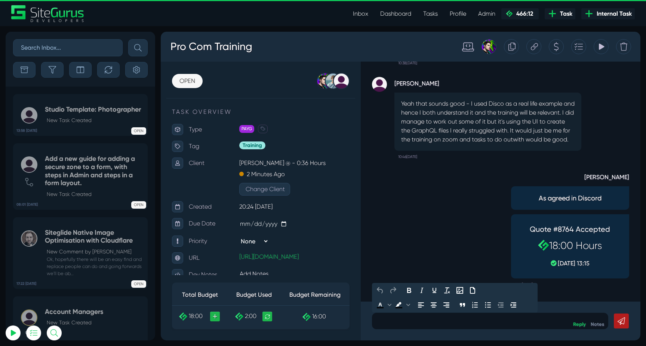
click at [451, 322] on p at bounding box center [489, 321] width 225 height 9
click at [476, 323] on p at bounding box center [489, 321] width 225 height 9
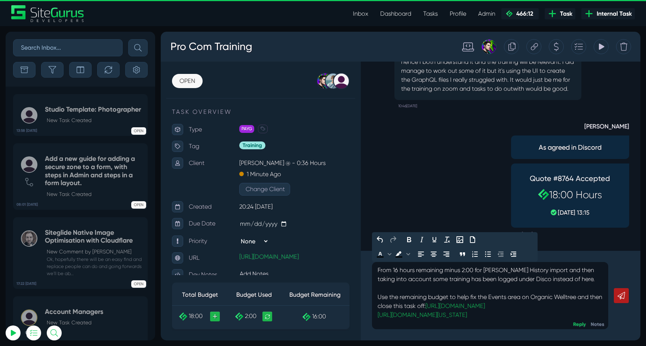
click at [563, 311] on p "Use the remaining budget to help fix the Events area on Organic Welltree and th…" at bounding box center [489, 302] width 225 height 18
click at [626, 299] on link at bounding box center [621, 295] width 15 height 15
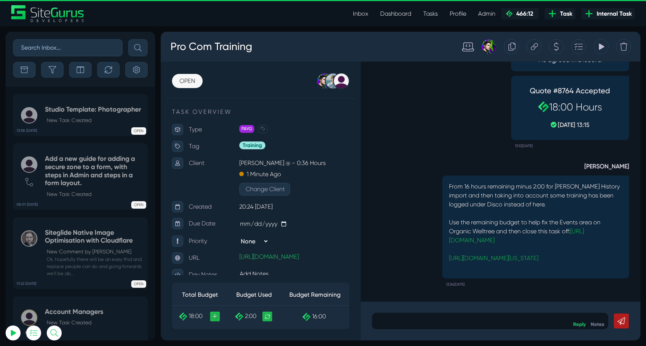
click at [493, 324] on p at bounding box center [489, 321] width 225 height 9
click at [390, 200] on div "Luke Wakefield From 16 hours remaining minus 2:00 for Blair History import and …" at bounding box center [500, 221] width 257 height 139
click at [440, 318] on p at bounding box center [489, 321] width 225 height 9
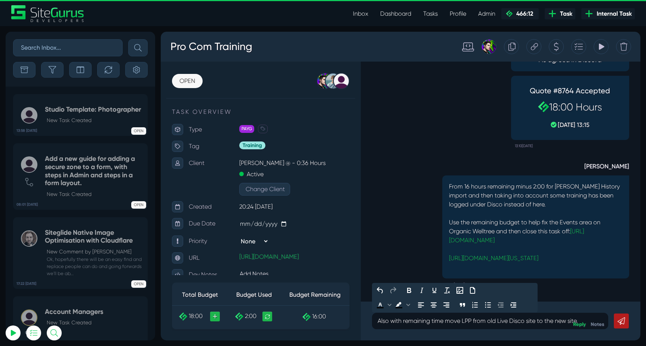
click at [501, 322] on p "Also with remaining time move LPP from old Live Disco site to the new site." at bounding box center [489, 321] width 225 height 9
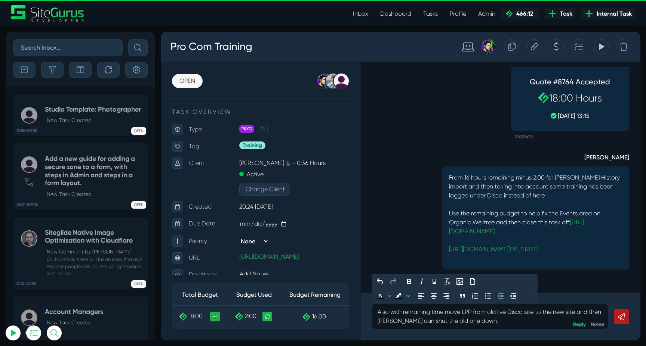
click at [622, 318] on icon at bounding box center [620, 316] width 7 height 7
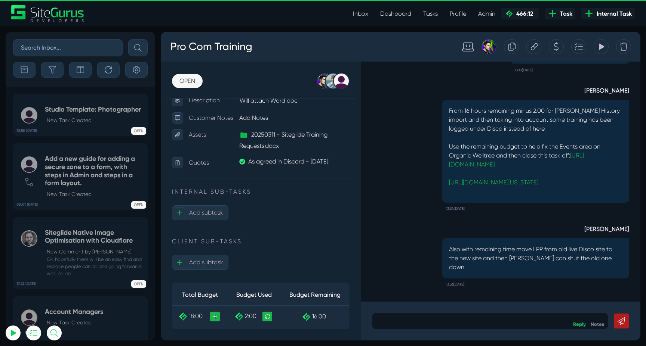
scroll to position [202, 0]
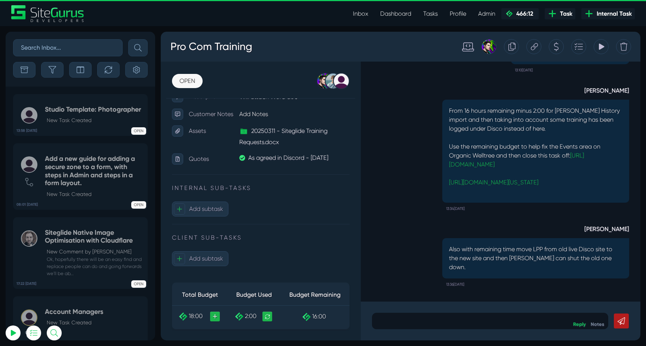
click at [504, 319] on p at bounding box center [489, 321] width 225 height 9
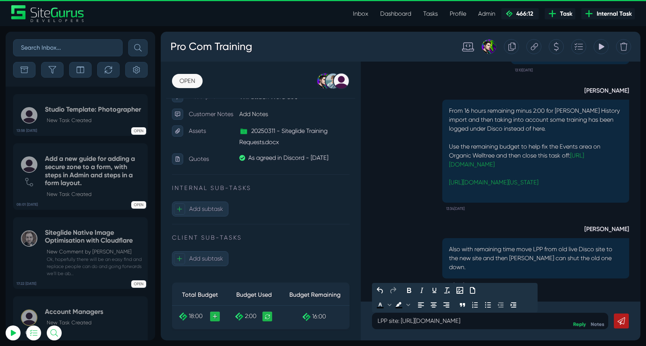
click at [625, 323] on link at bounding box center [621, 321] width 15 height 15
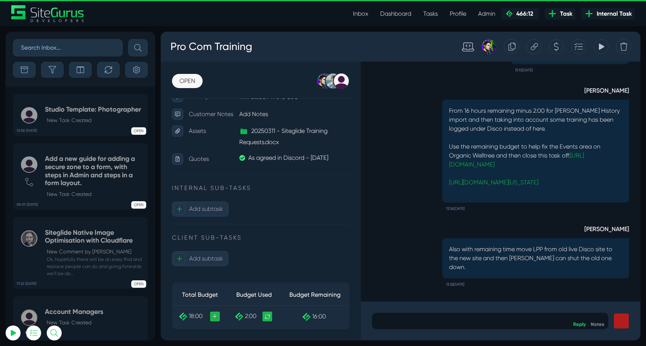
scroll to position [0, 0]
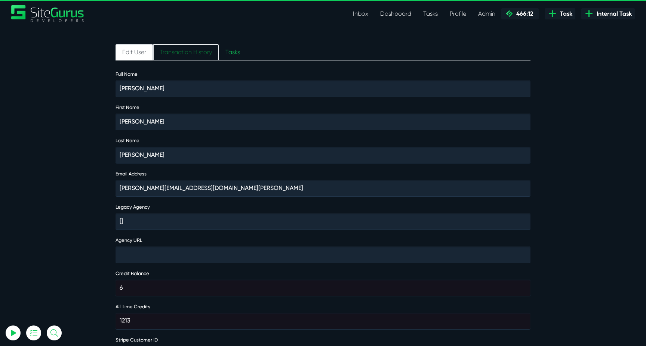
click at [166, 52] on link "Transaction History" at bounding box center [186, 52] width 66 height 16
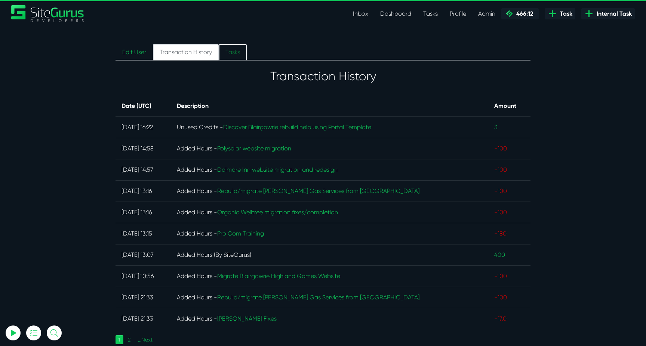
click at [234, 52] on link "Tasks" at bounding box center [233, 52] width 28 height 16
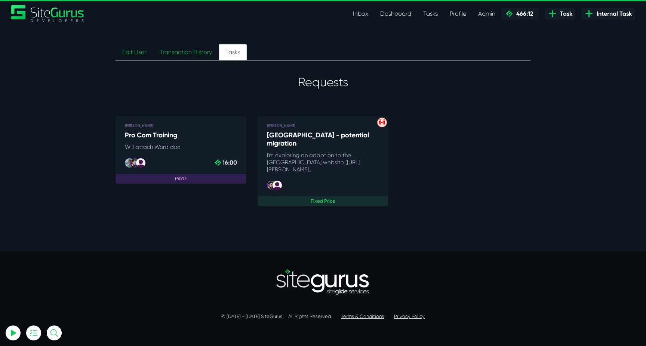
click at [310, 137] on h5 "[GEOGRAPHIC_DATA] - potential migration" at bounding box center [323, 140] width 112 height 16
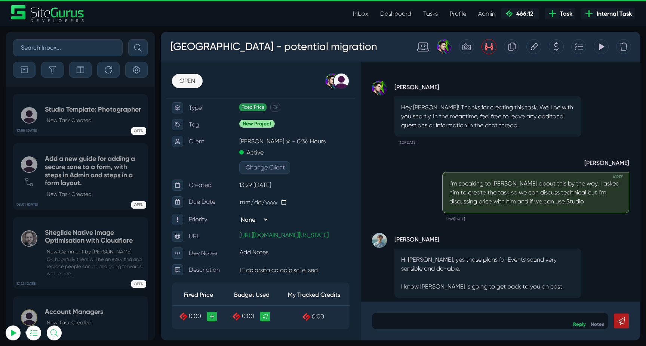
scroll to position [26, 0]
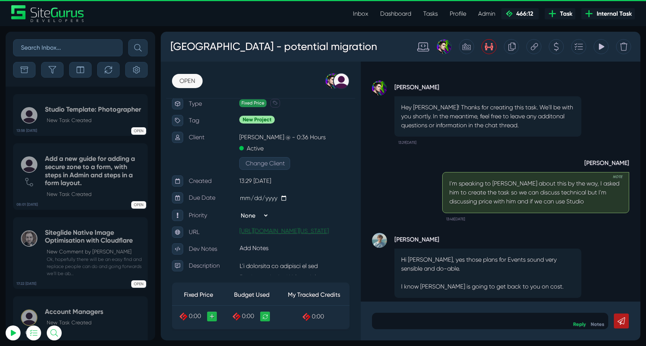
type input "luke@sitegurus.io"
click at [270, 231] on link "https://blairgowrietownhall.staging.oregon.platform-os.com/" at bounding box center [283, 231] width 89 height 7
click at [419, 195] on div "Luke Wakefield I'm speaking to Steve about this by the way, I asked him to crea…" at bounding box center [500, 187] width 257 height 77
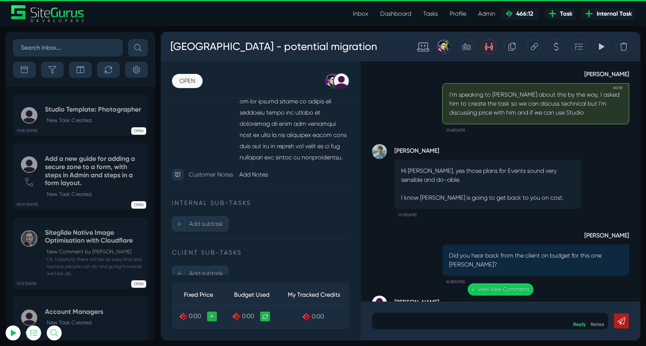
scroll to position [0, 0]
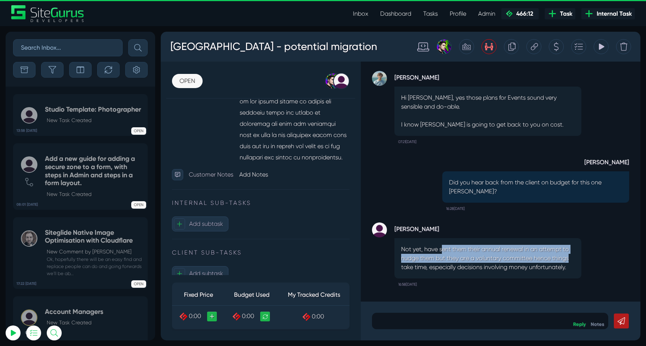
drag, startPoint x: 443, startPoint y: 249, endPoint x: 580, endPoint y: 257, distance: 137.7
click at [580, 257] on div "Not yet, have sent them their annual renewal in an attempt to nudge them but th…" at bounding box center [487, 258] width 187 height 40
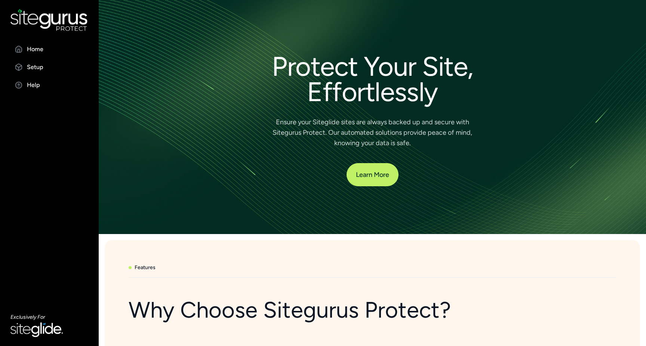
click at [345, 101] on h1 "Protect Your Site, Effortlessly" at bounding box center [372, 79] width 215 height 51
click at [27, 71] on p "Setup" at bounding box center [35, 67] width 16 height 9
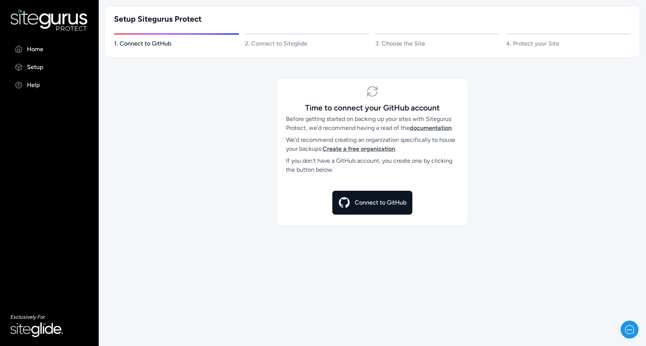
click at [538, 125] on div "Time to connect your GitHub account Before getting started on backing up your s…" at bounding box center [372, 151] width 547 height 147
